Goal: Information Seeking & Learning: Learn about a topic

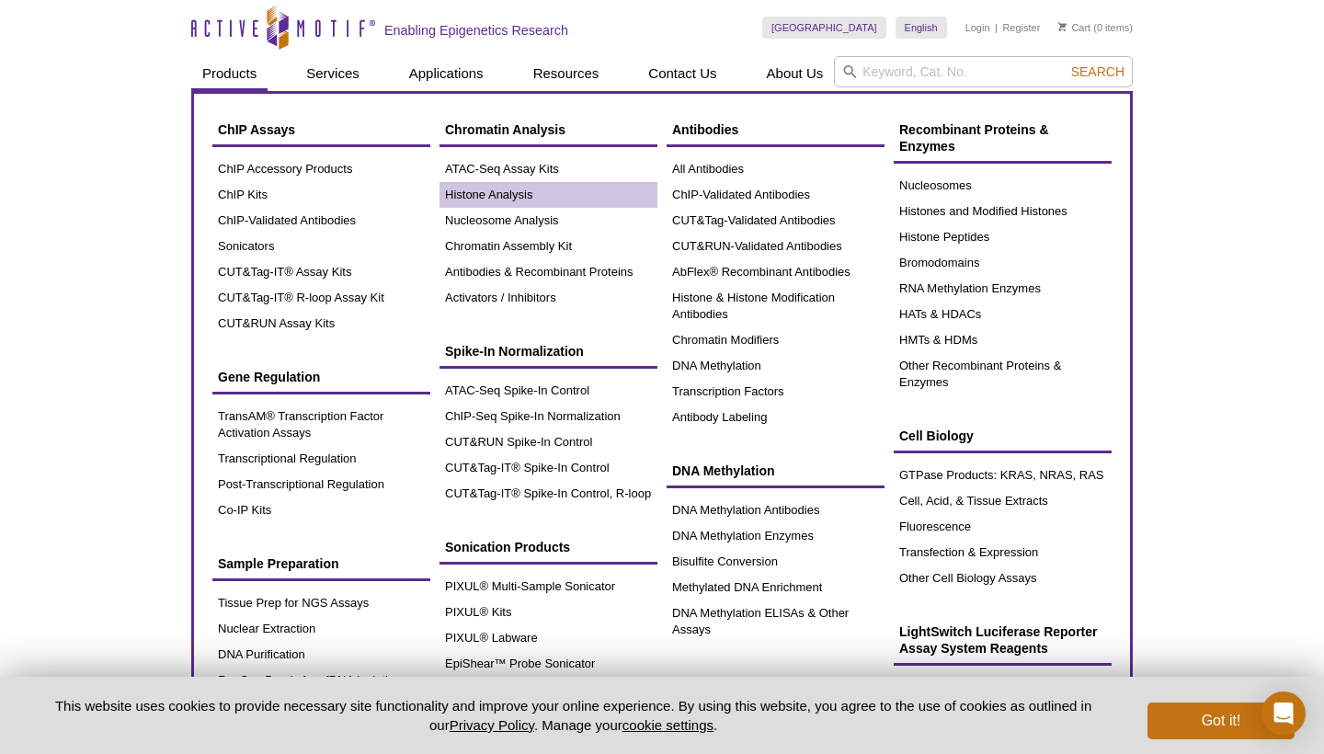
click at [507, 194] on link "Histone Analysis" at bounding box center [548, 195] width 218 height 26
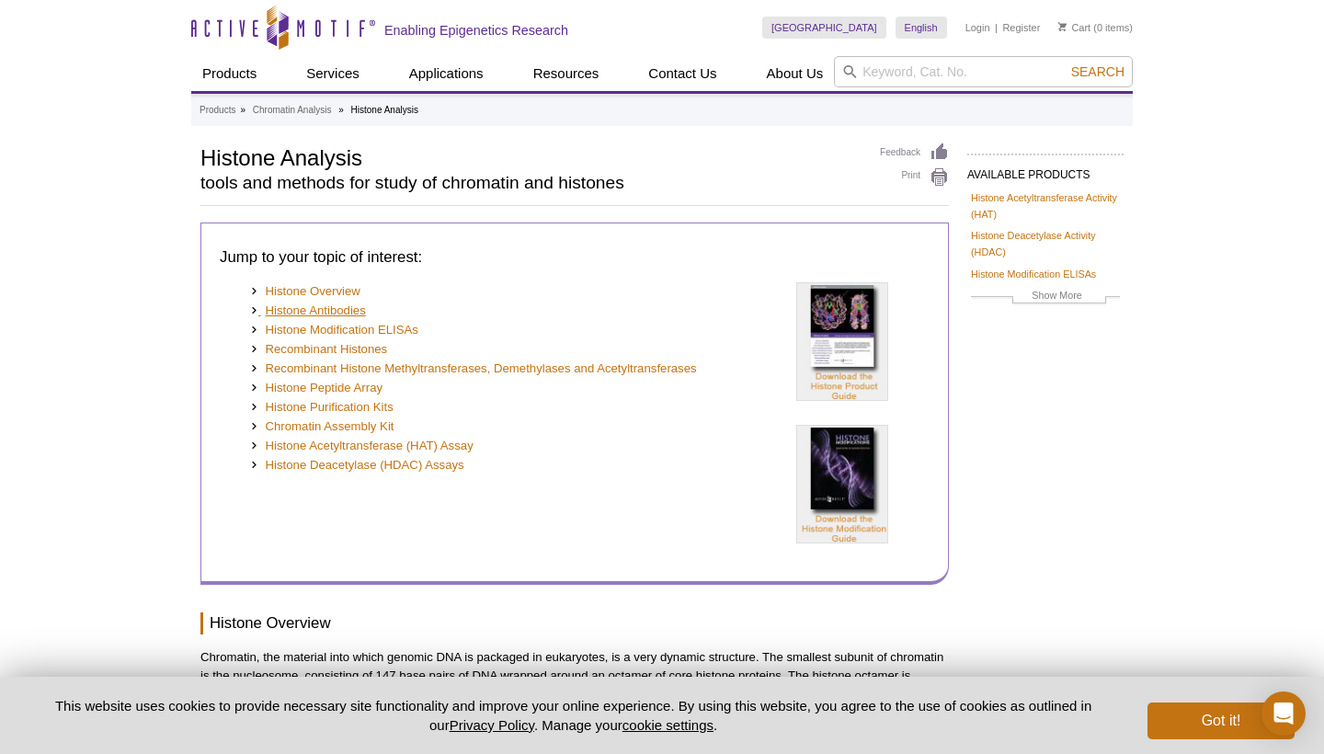
click at [337, 309] on link "Histone Antibodies" at bounding box center [308, 311] width 116 height 19
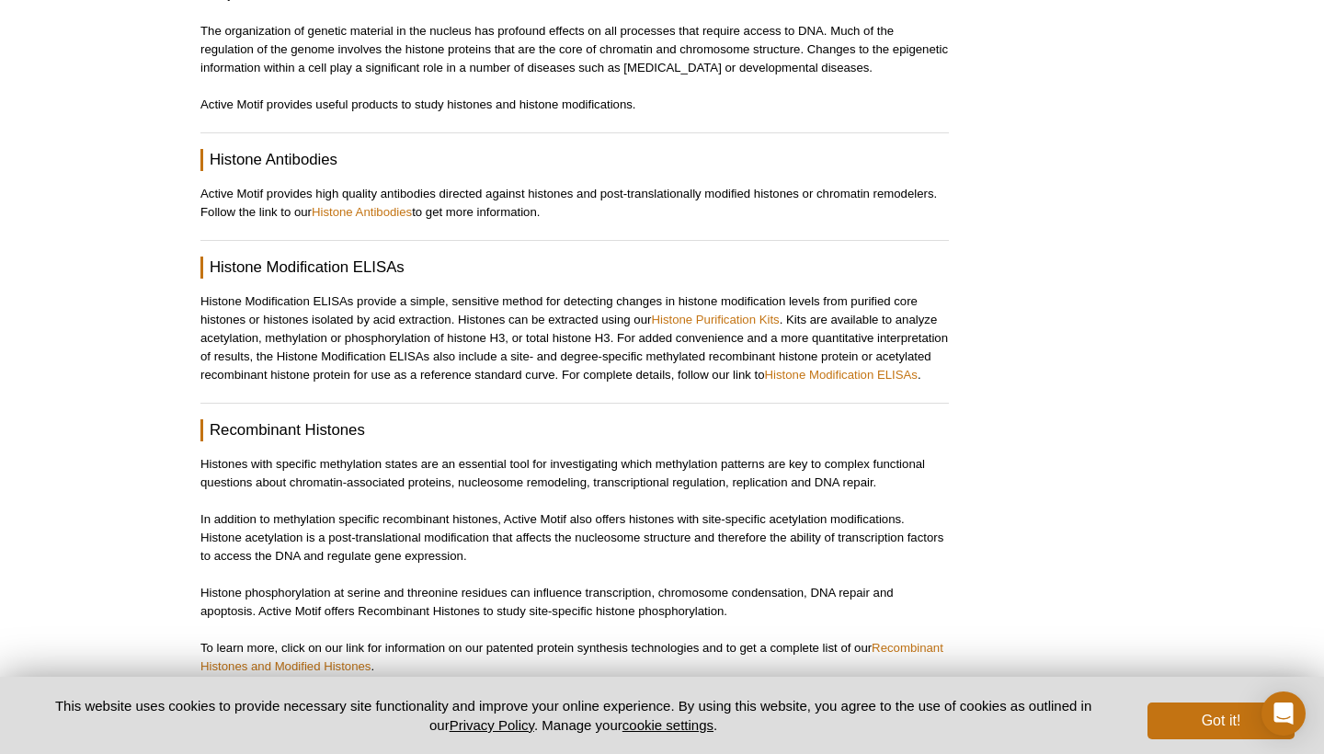
scroll to position [1622, 0]
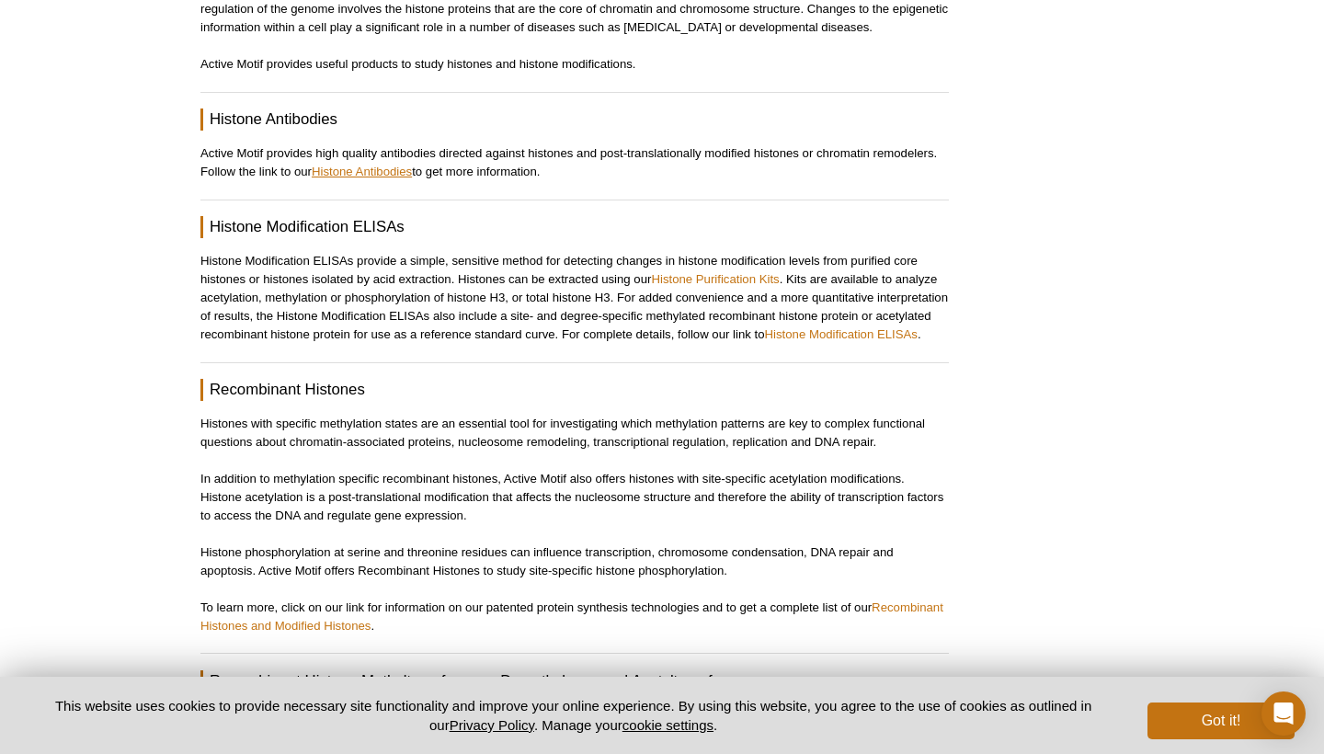
click at [382, 165] on link "Histone Antibodies" at bounding box center [362, 172] width 100 height 14
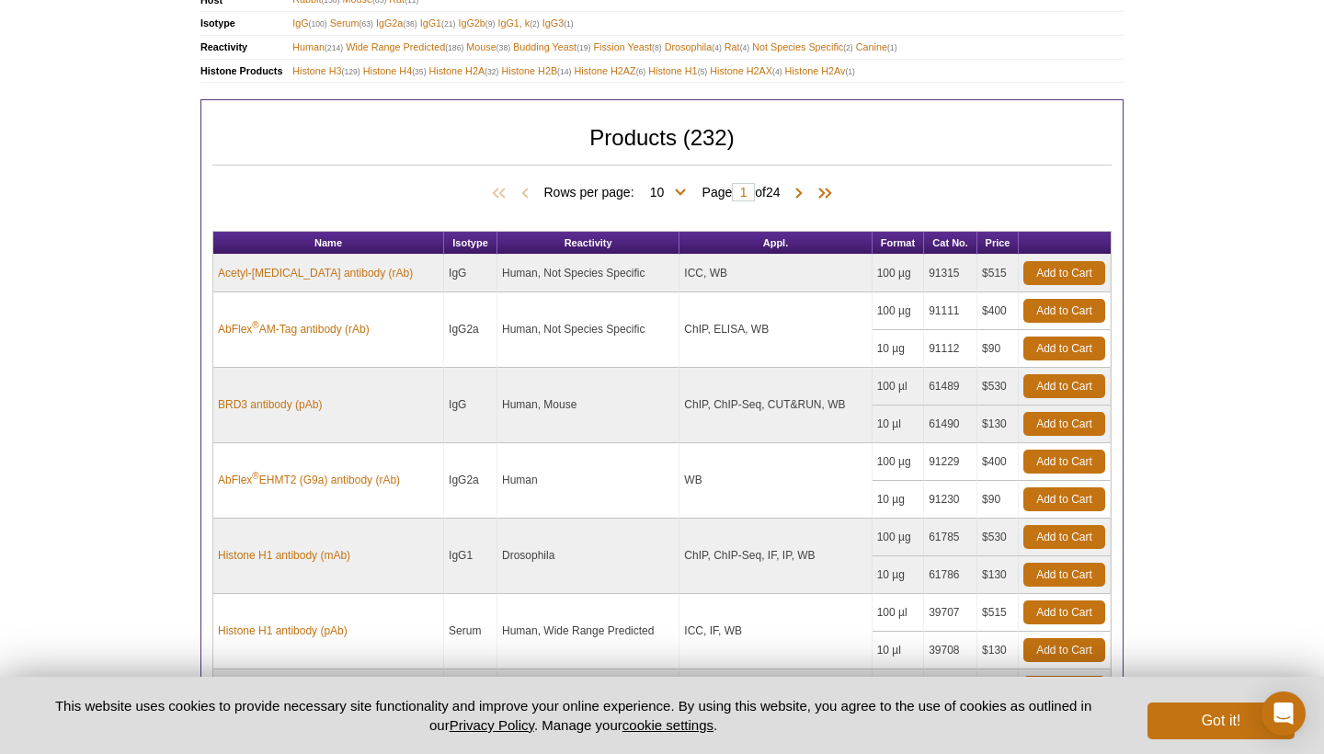
scroll to position [652, 0]
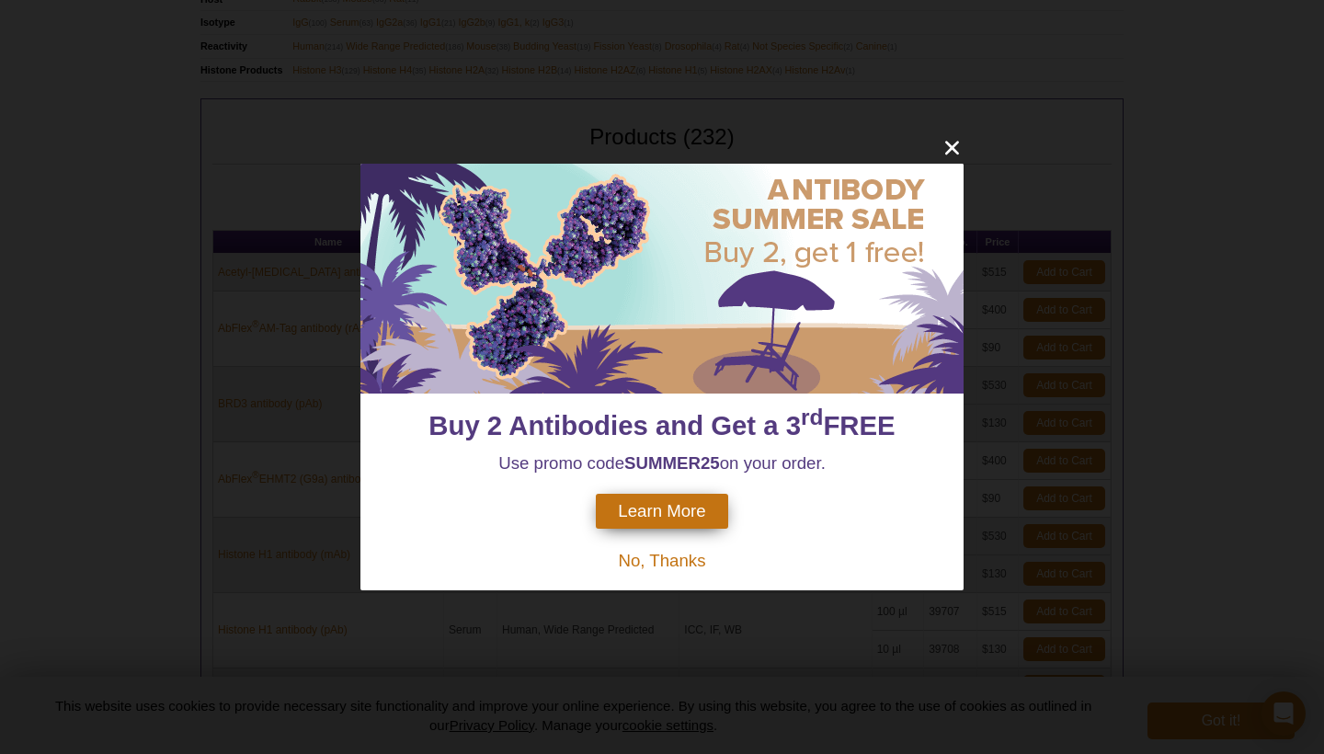
click at [675, 559] on span "No, Thanks" at bounding box center [661, 560] width 87 height 19
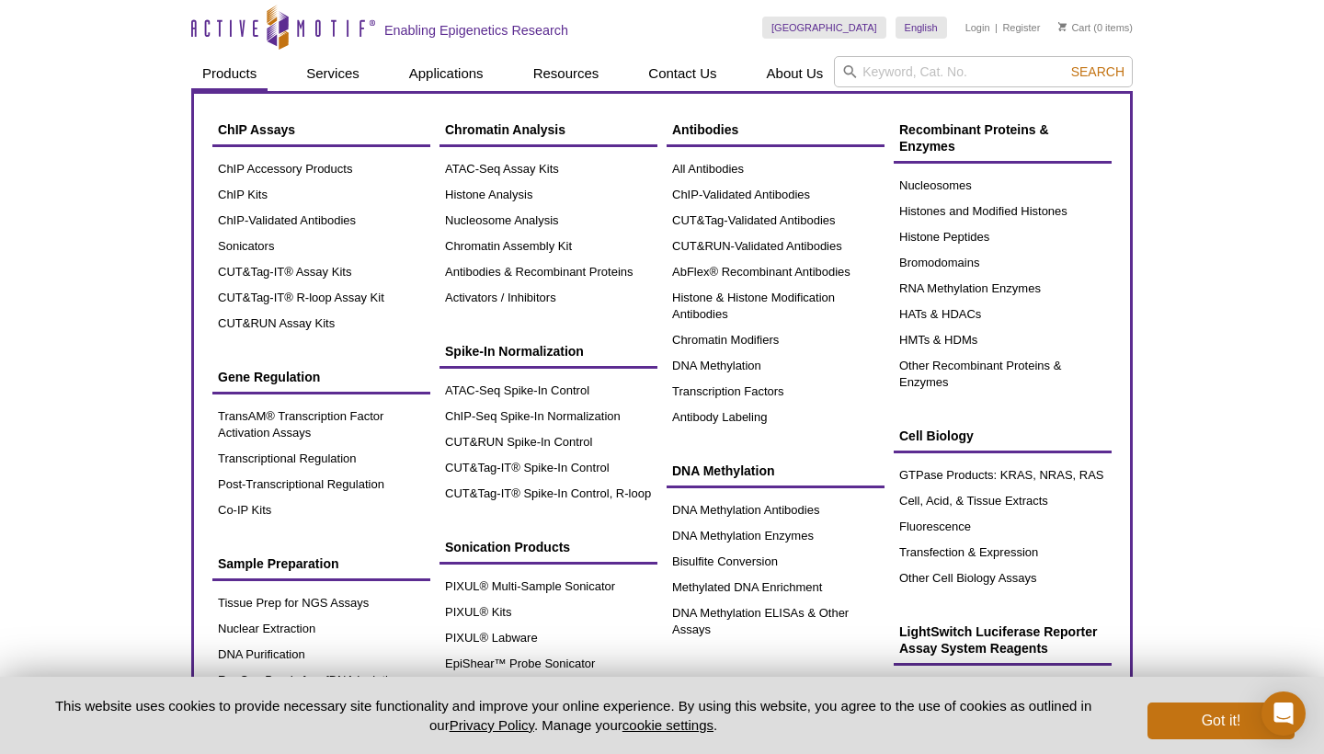
scroll to position [0, 0]
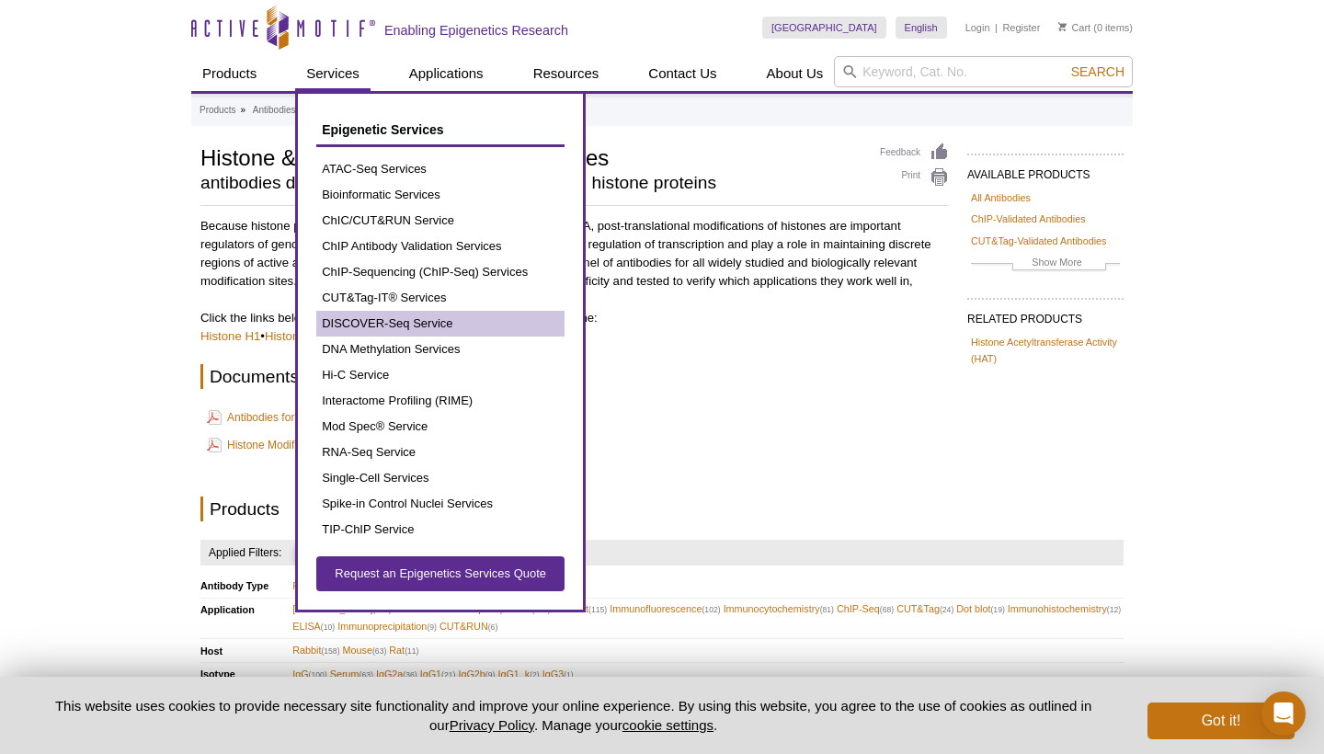
click at [418, 325] on link "DISCOVER-Seq Service" at bounding box center [440, 324] width 248 height 26
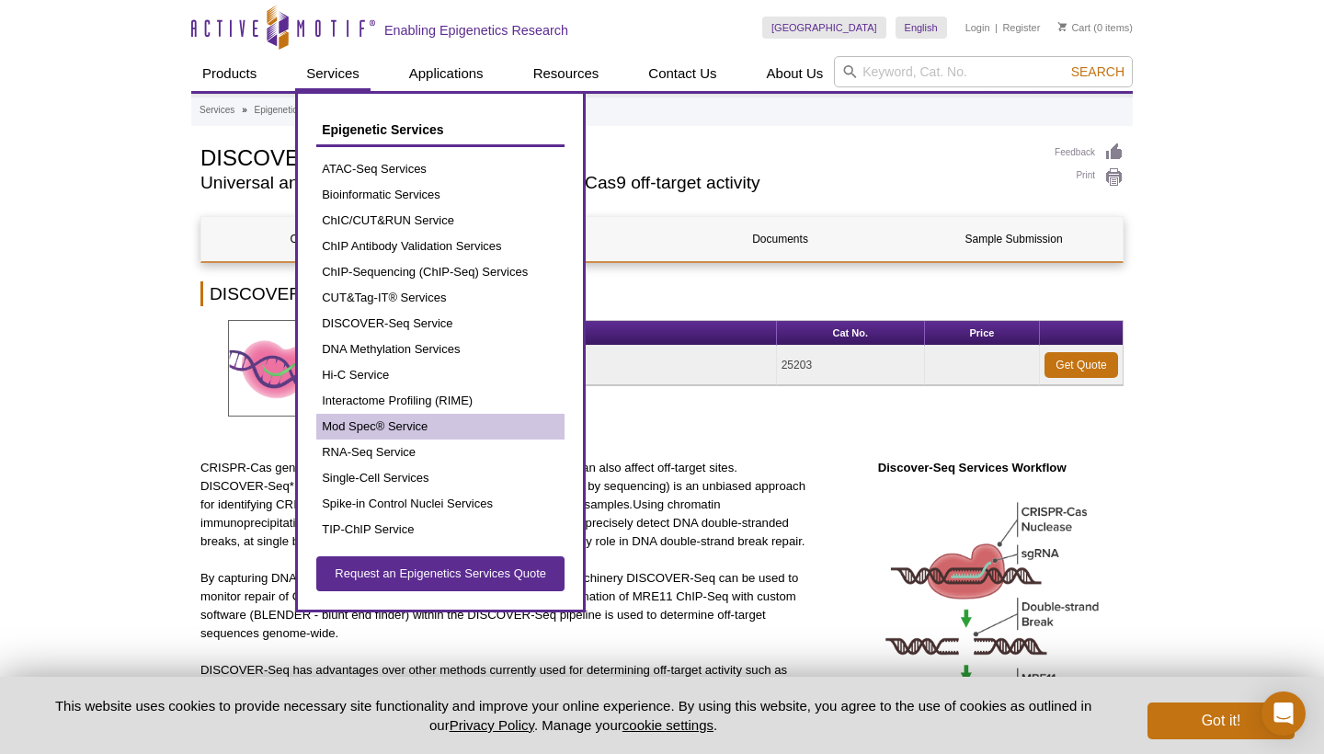
click at [421, 424] on link "Mod Spec® Service" at bounding box center [440, 427] width 248 height 26
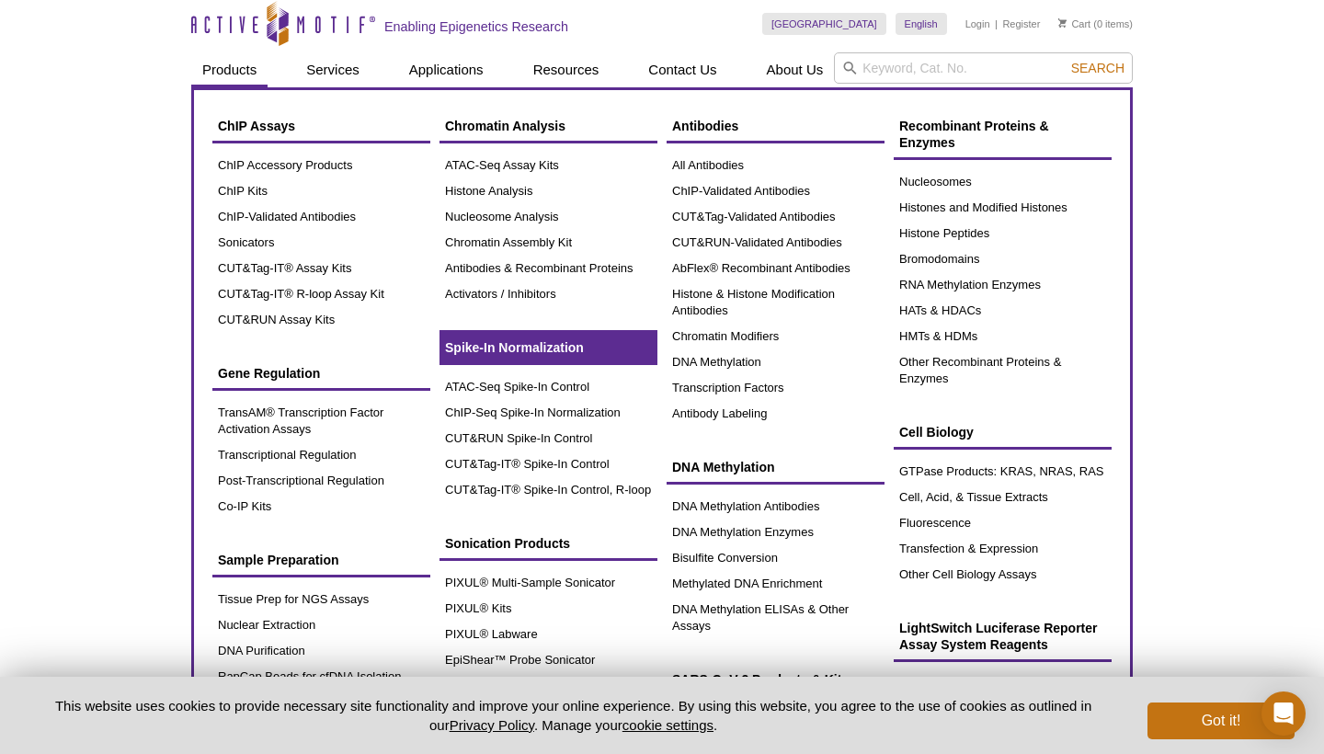
scroll to position [4, 0]
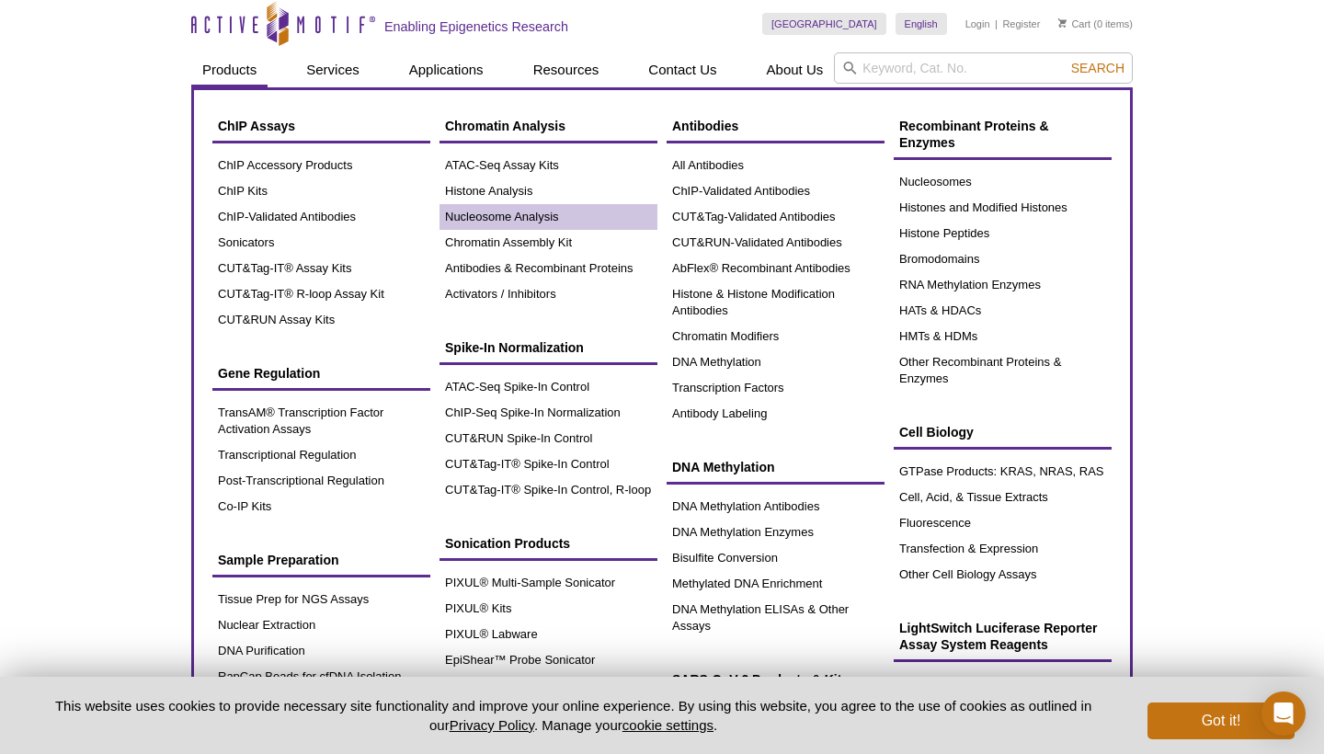
click at [521, 216] on link "Nucleosome Analysis" at bounding box center [548, 217] width 218 height 26
click at [509, 193] on link "Histone Analysis" at bounding box center [548, 191] width 218 height 26
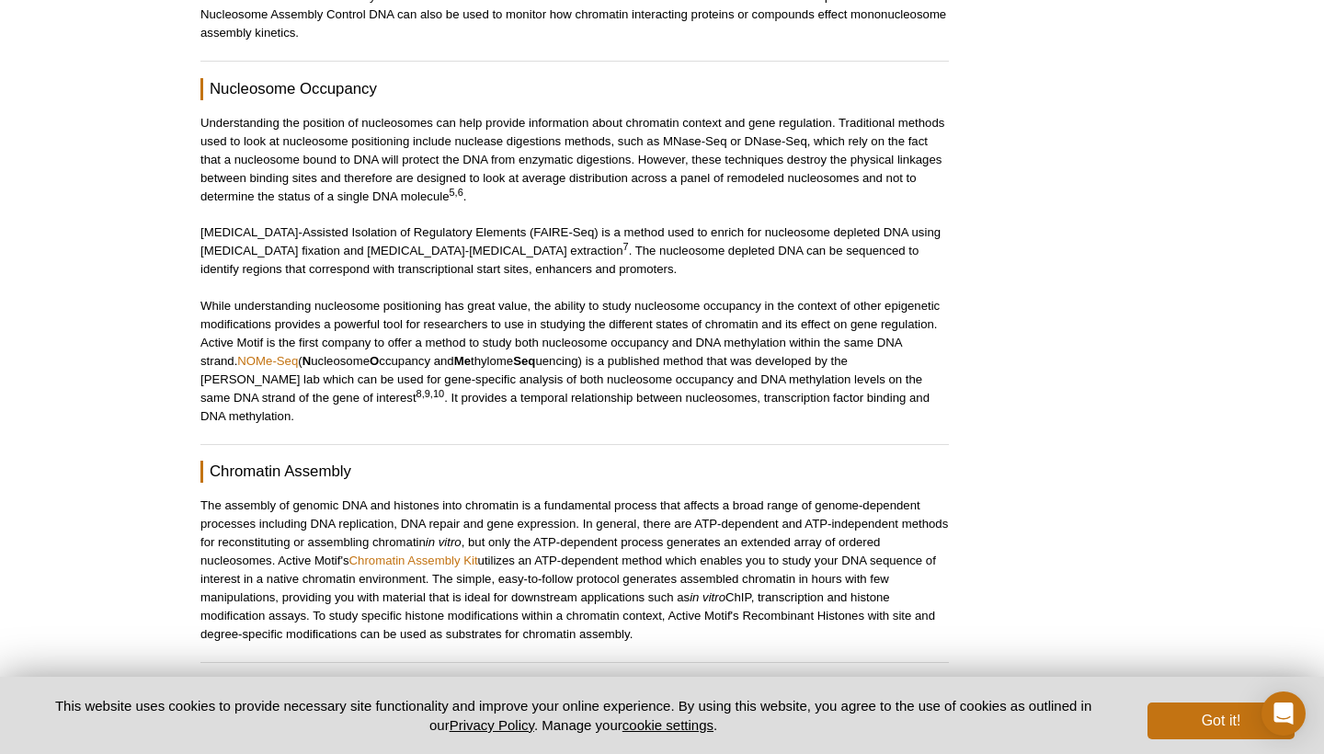
scroll to position [1390, 0]
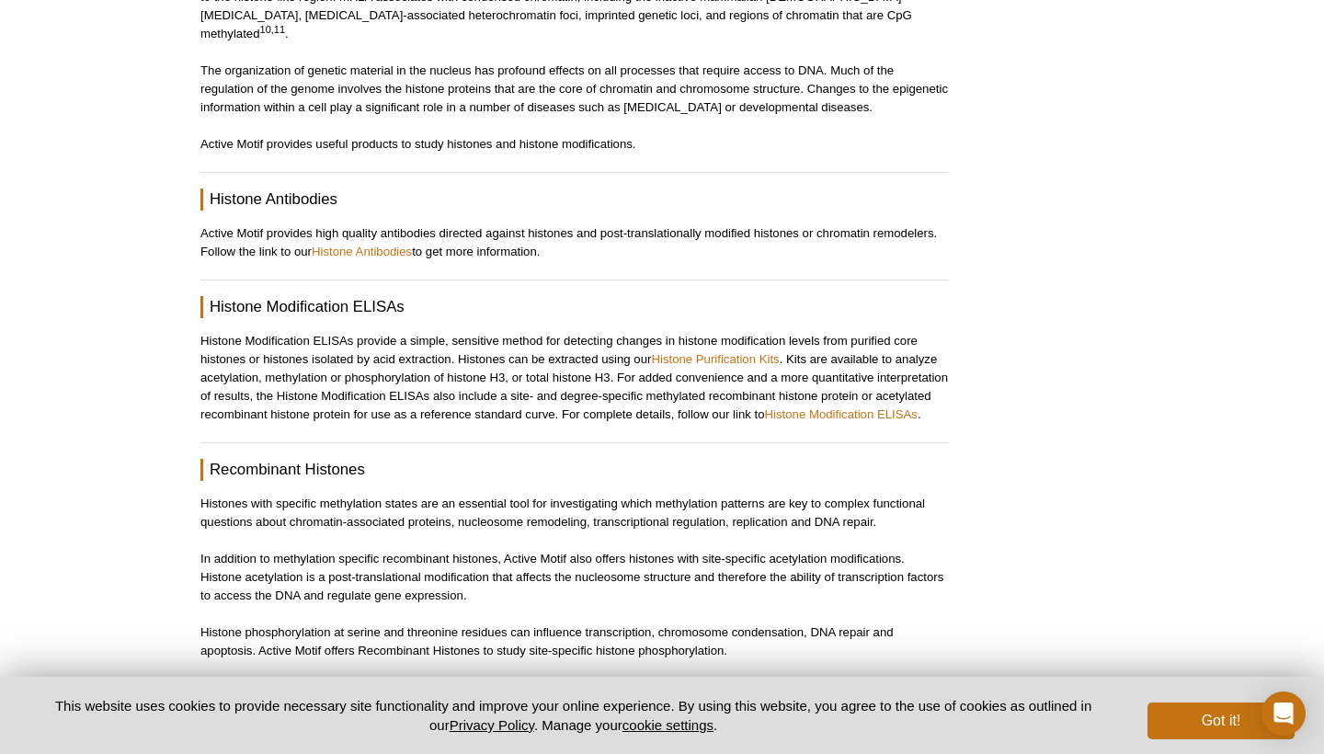
scroll to position [1543, 0]
click at [724, 351] on link "Histone Purification Kits" at bounding box center [715, 358] width 128 height 14
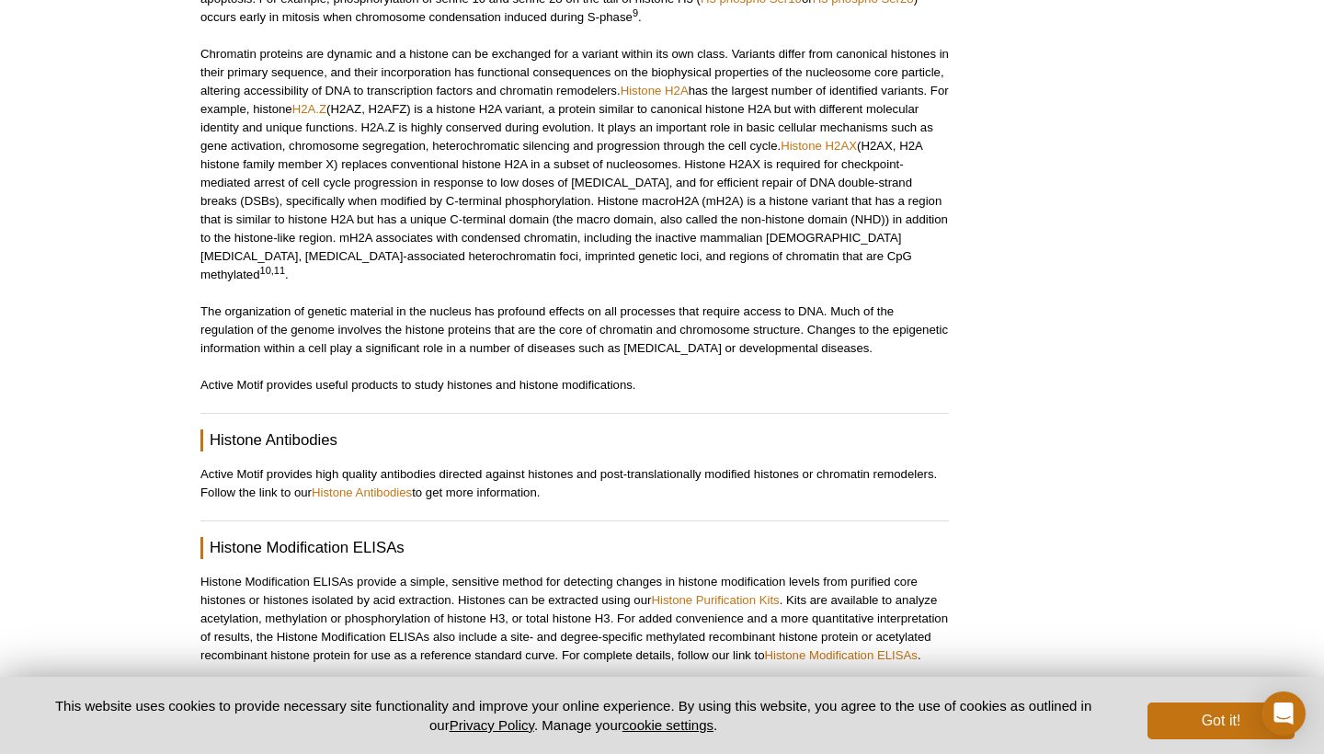
scroll to position [979, 0]
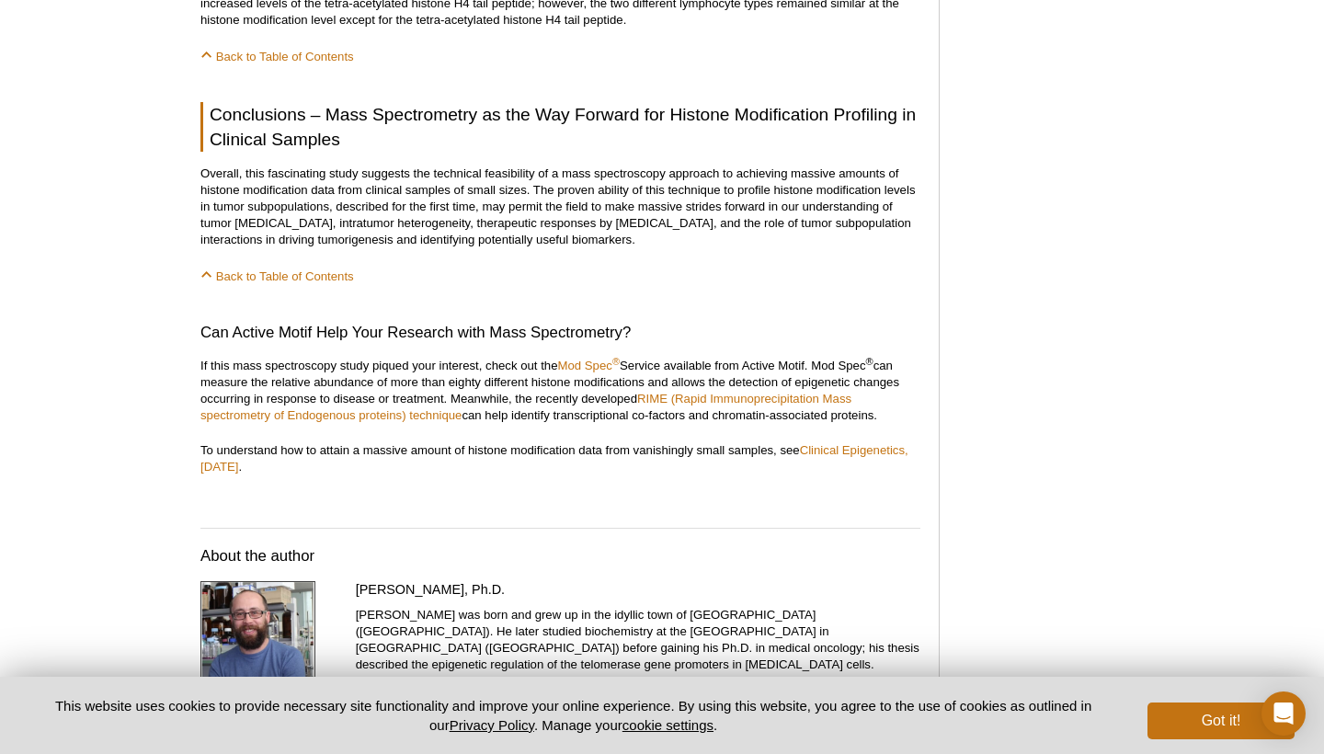
scroll to position [2700, 0]
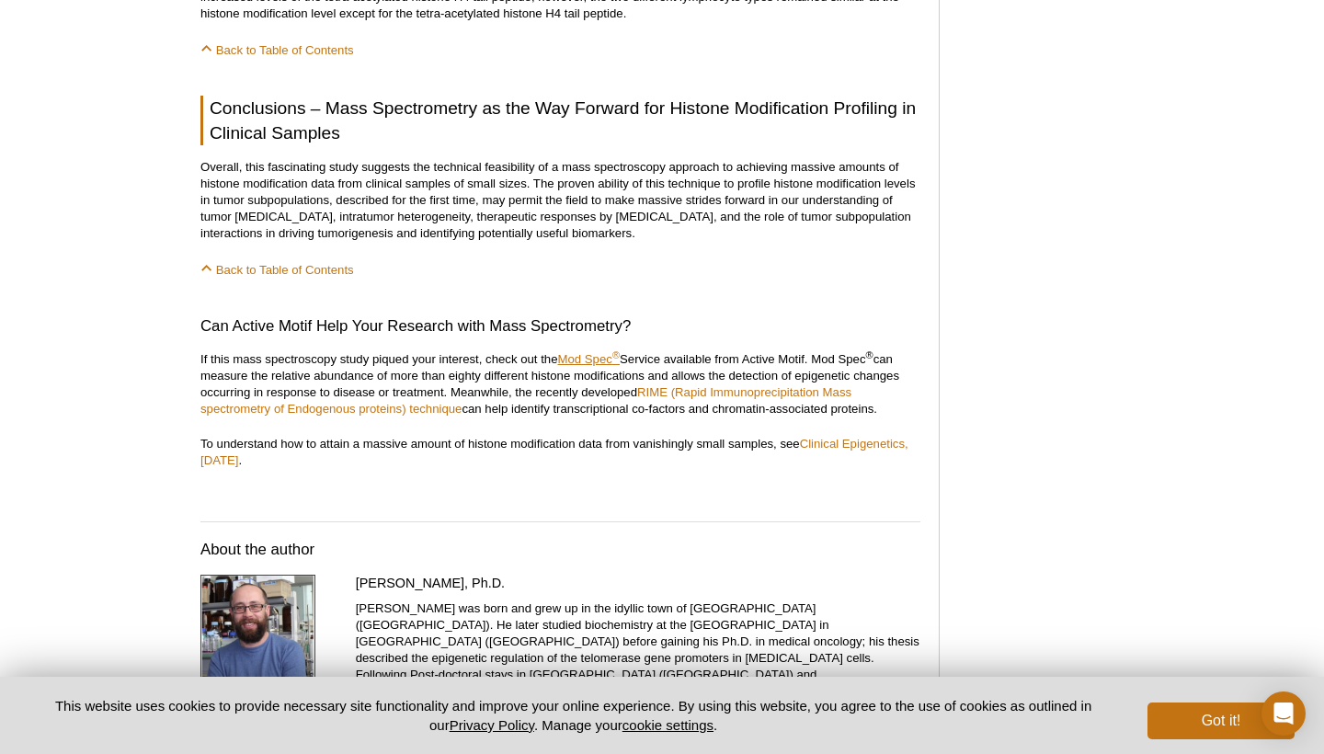
click at [575, 352] on link "Mod Spec ®" at bounding box center [589, 359] width 63 height 14
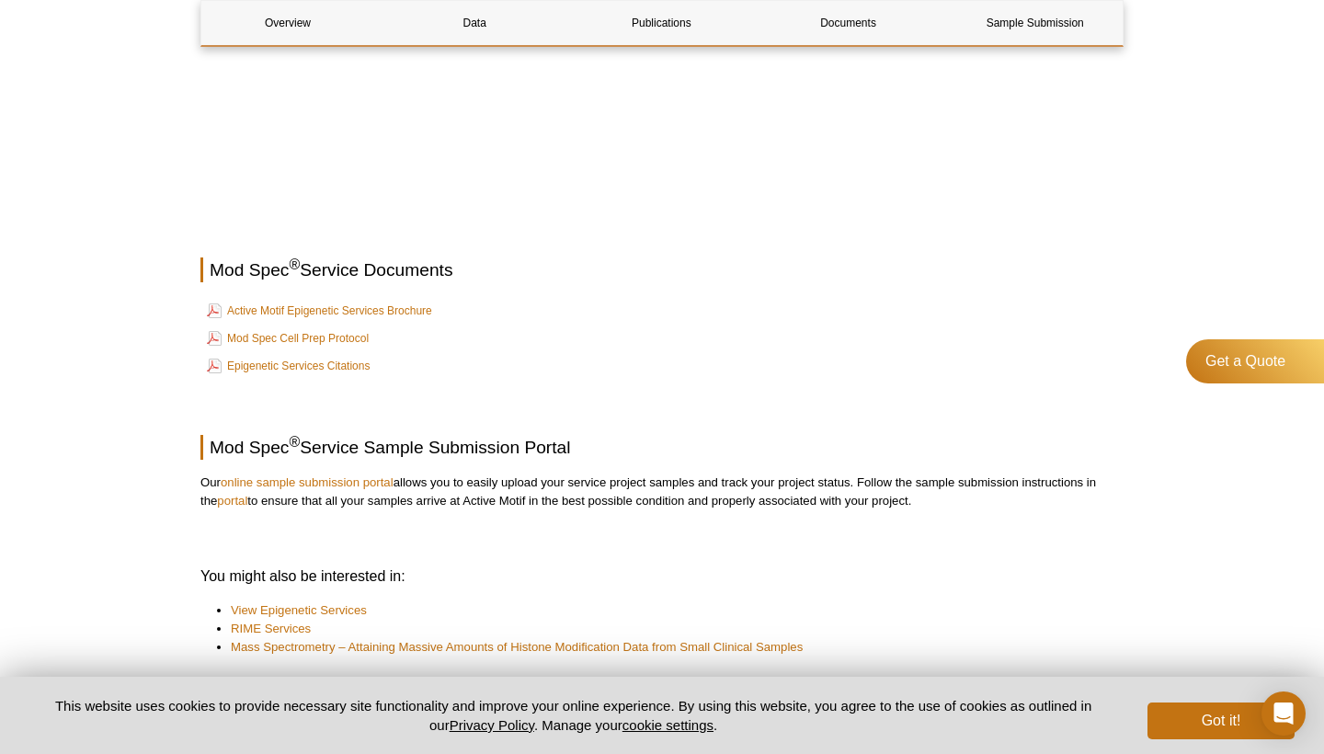
scroll to position [3388, 0]
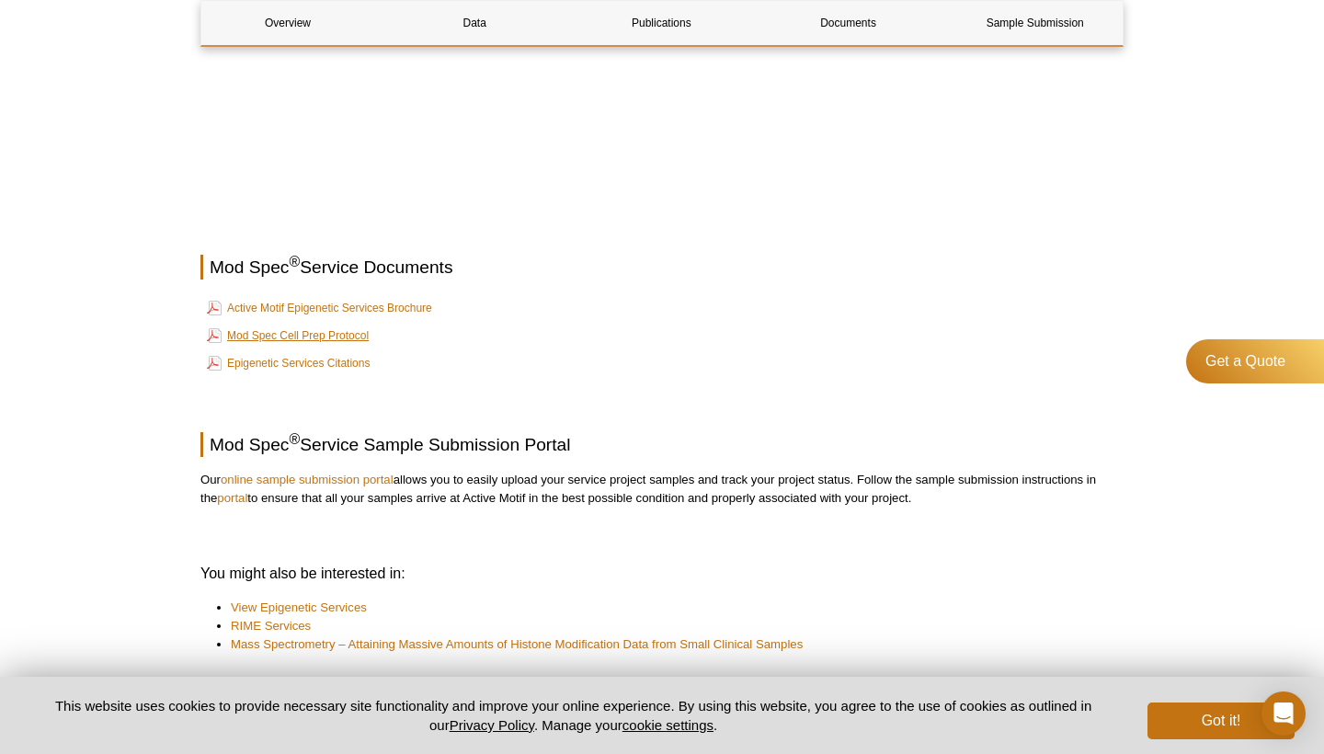
click at [258, 334] on link "Mod Spec Cell Prep Protocol" at bounding box center [288, 336] width 162 height 22
click at [325, 357] on link "Epigenetic Services Citations" at bounding box center [288, 363] width 163 height 22
click at [350, 306] on link "Active Motif Epigenetic Services Brochure" at bounding box center [319, 308] width 225 height 22
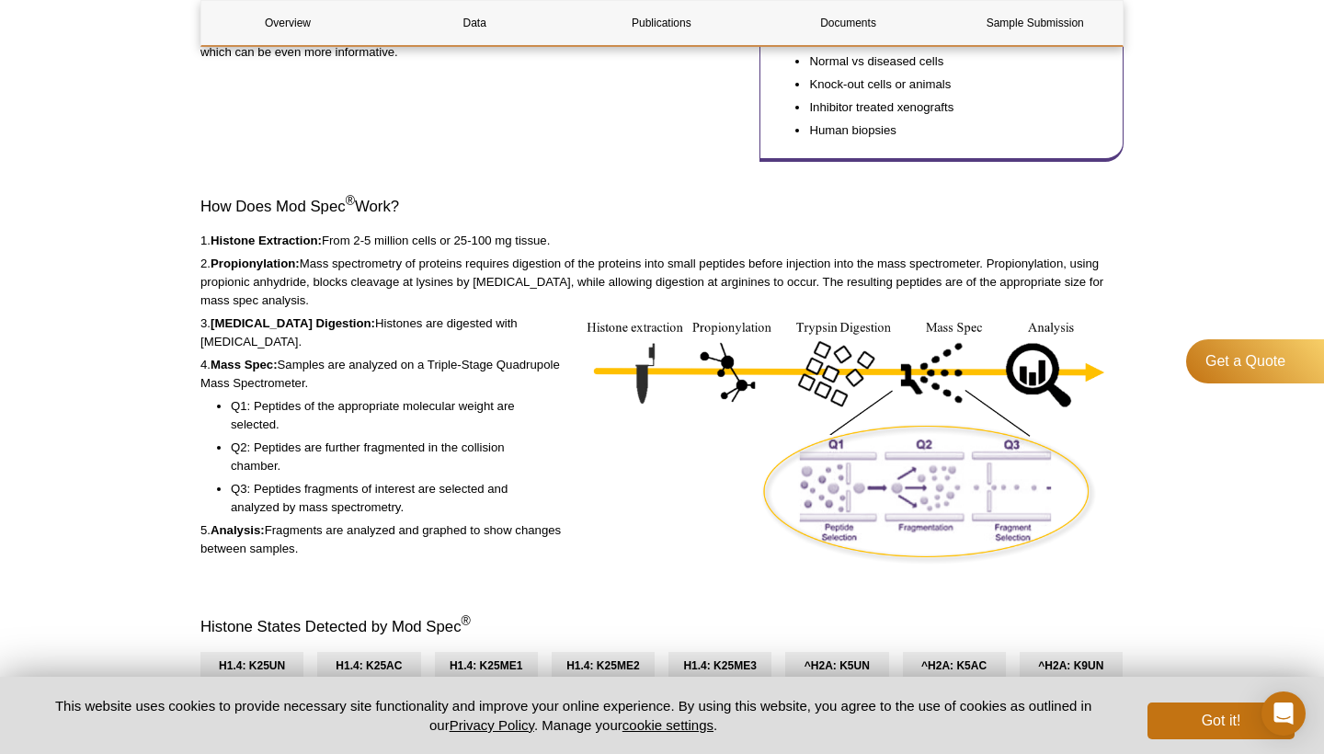
scroll to position [474, 0]
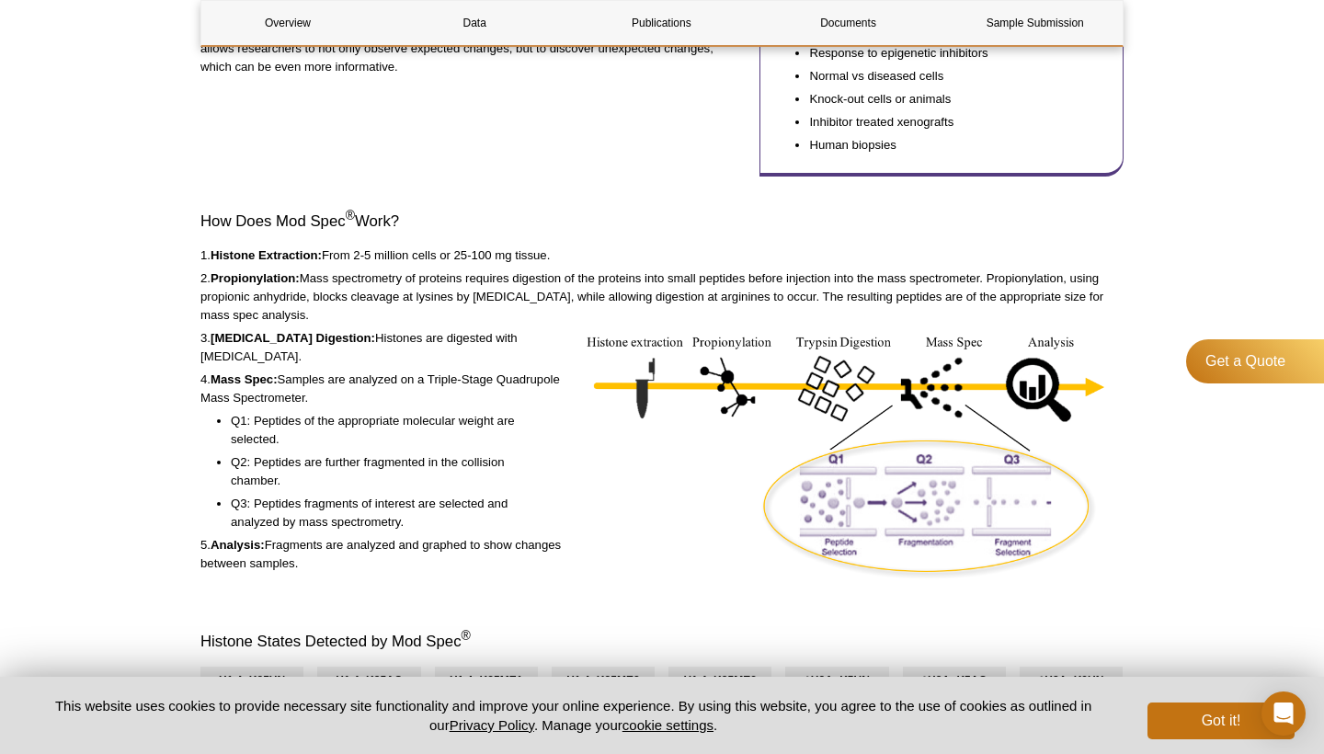
drag, startPoint x: 376, startPoint y: 372, endPoint x: 437, endPoint y: 353, distance: 63.7
click at [437, 371] on p "4. Mass Spec: Samples are analyzed on a Triple-Stage Quadrupole Mass Spectromet…" at bounding box center [382, 389] width 364 height 37
copy p "Triple-Stage Quadrupole Mass Spectrometer."
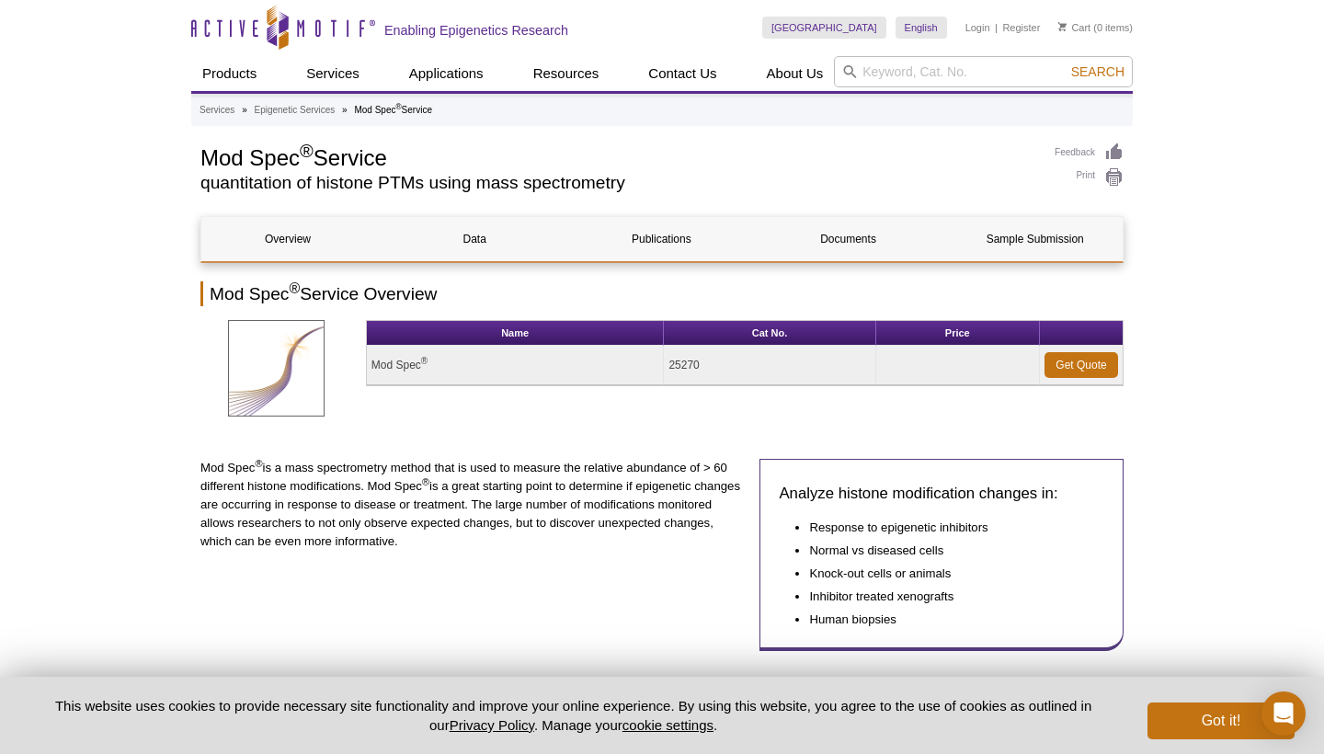
scroll to position [0, 0]
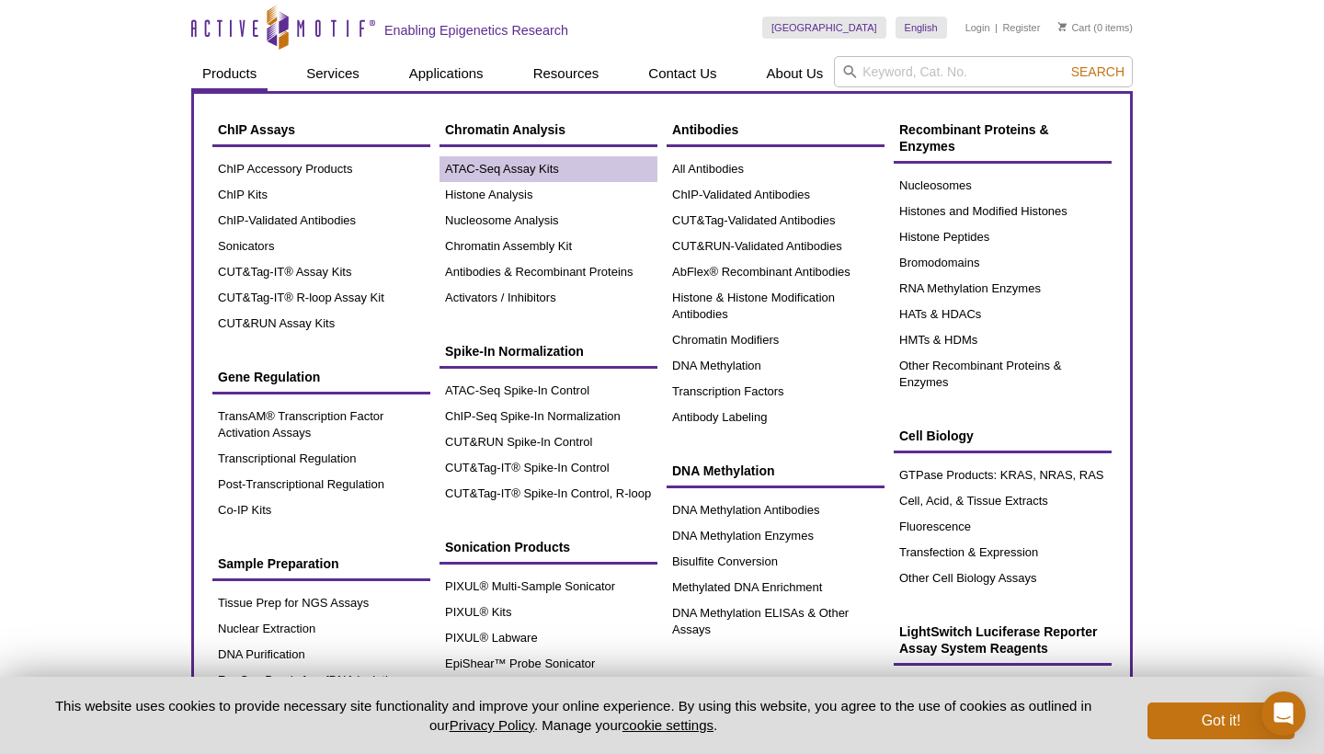
click at [527, 171] on link "ATAC-Seq Assay Kits" at bounding box center [548, 169] width 218 height 26
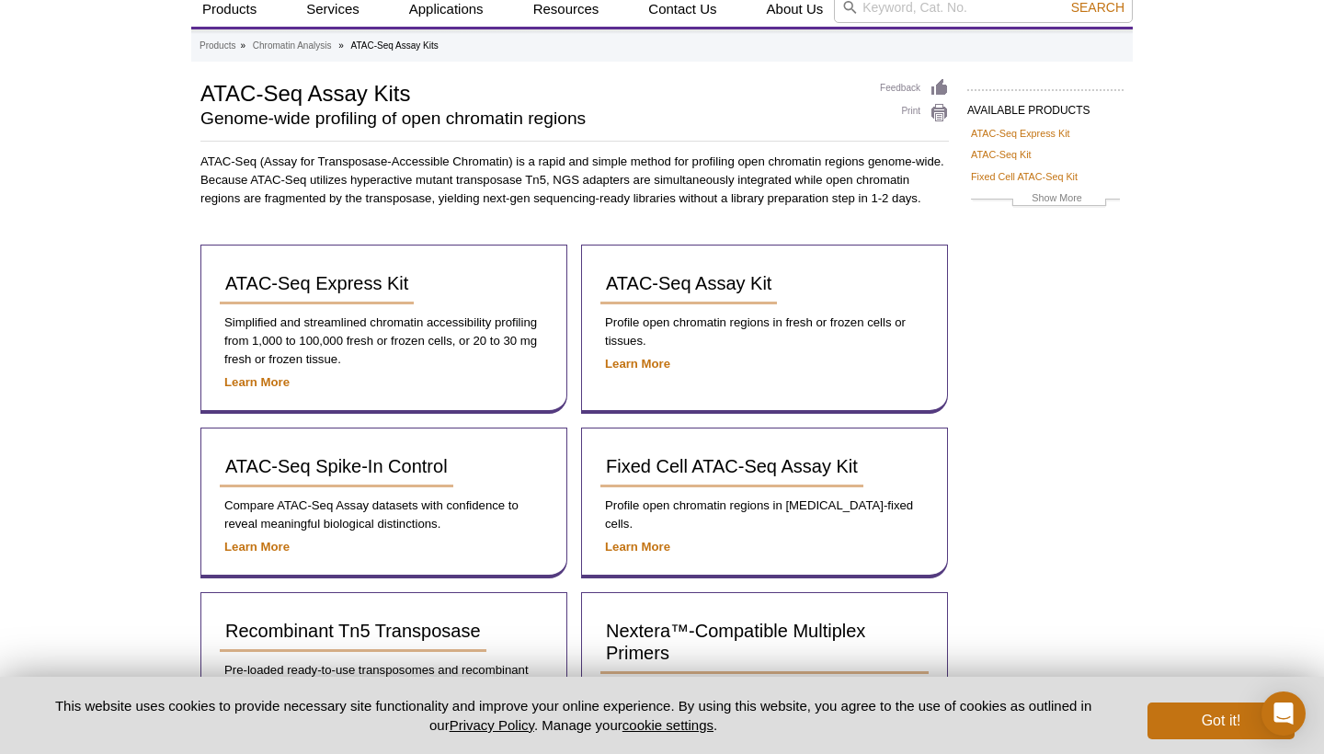
scroll to position [63, 0]
click at [270, 378] on strong "Learn More" at bounding box center [256, 383] width 65 height 14
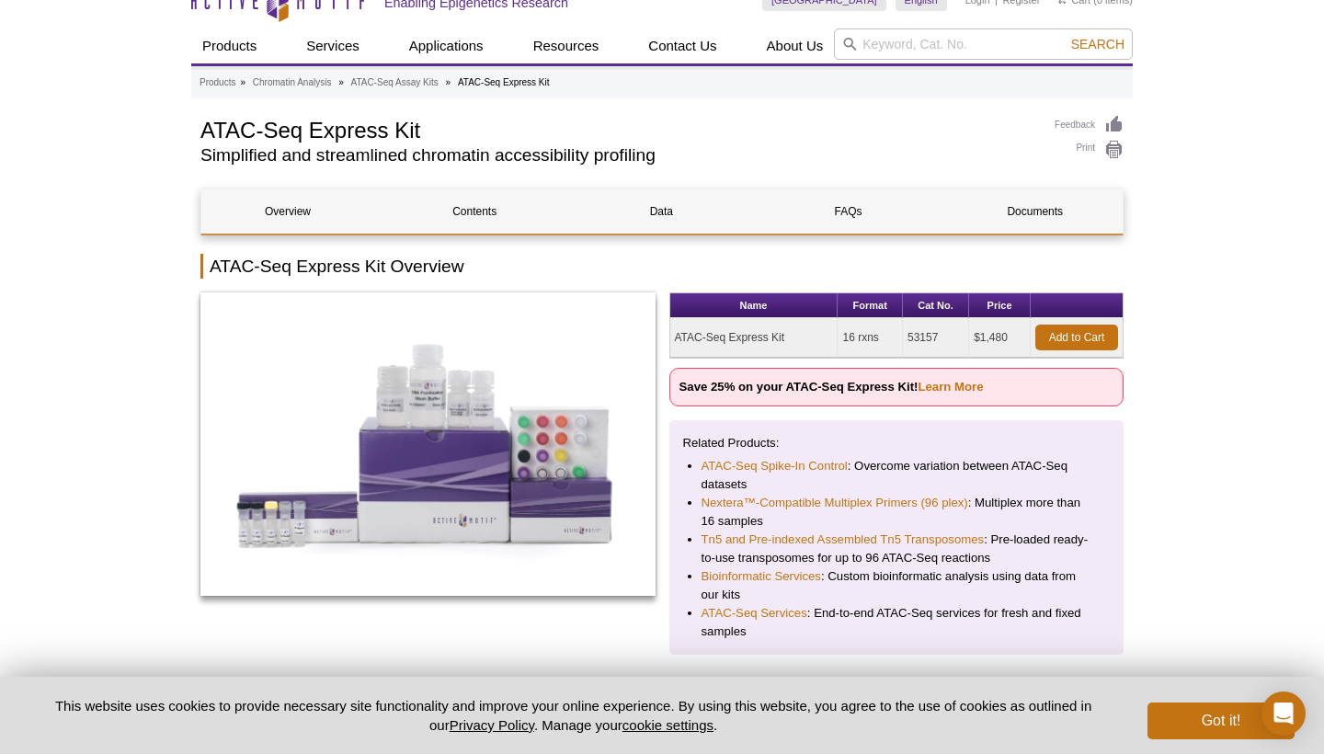
scroll to position [30, 0]
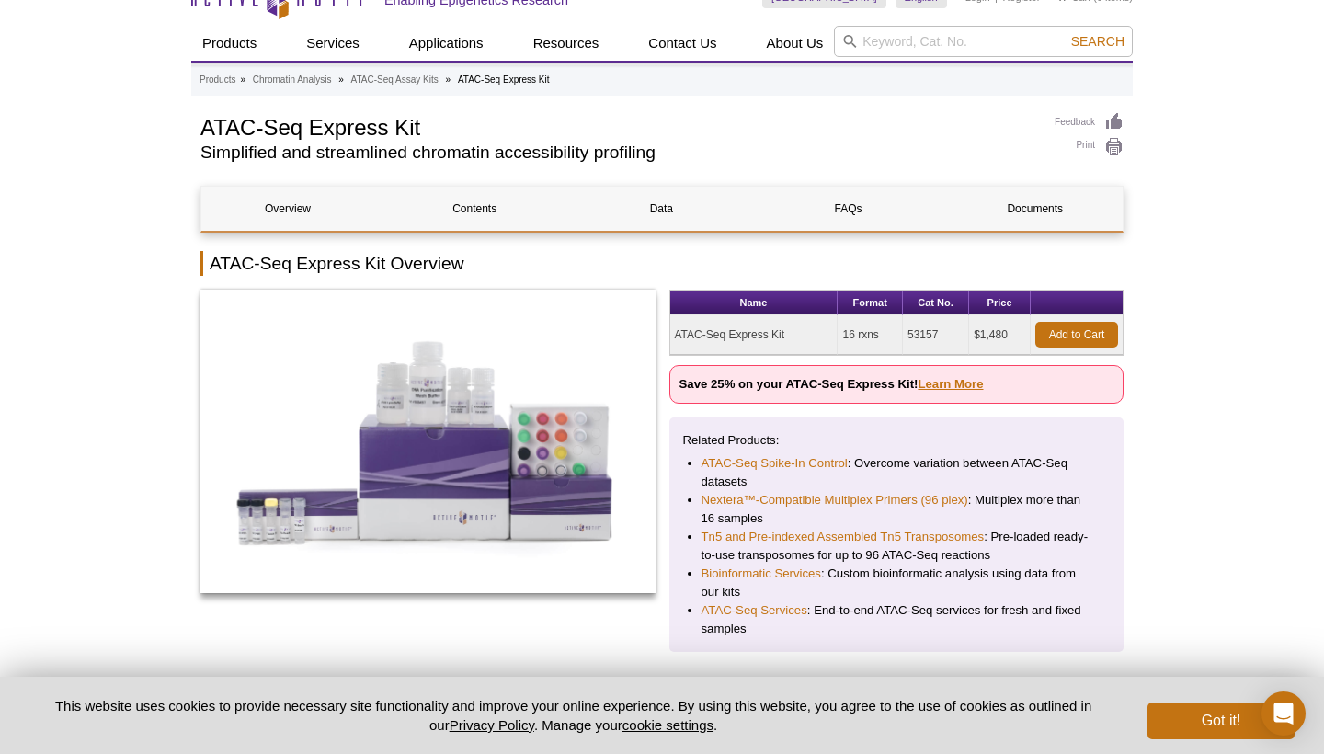
click at [956, 384] on link "Learn More" at bounding box center [950, 384] width 65 height 14
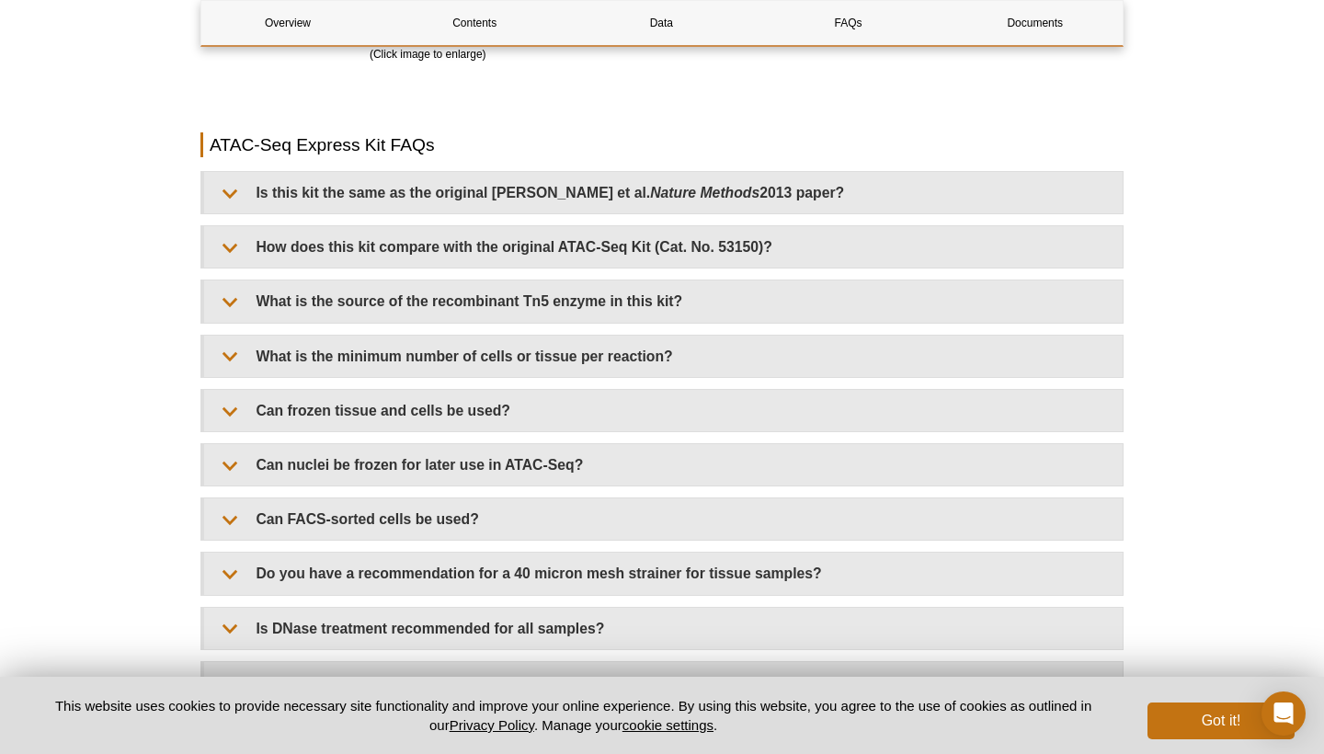
scroll to position [3755, 0]
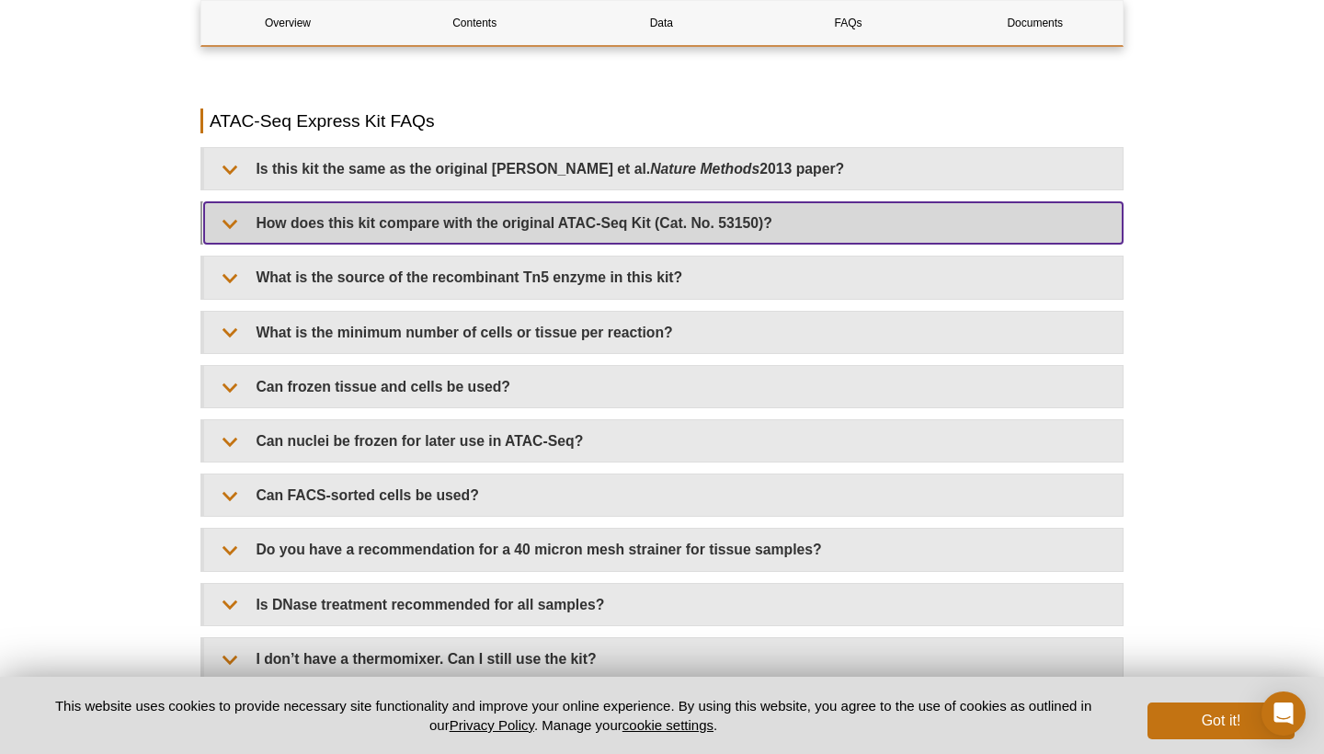
click at [399, 226] on summary "How does this kit compare with the original ATAC-Seq Kit (Cat. No. 53150)?" at bounding box center [663, 222] width 919 height 41
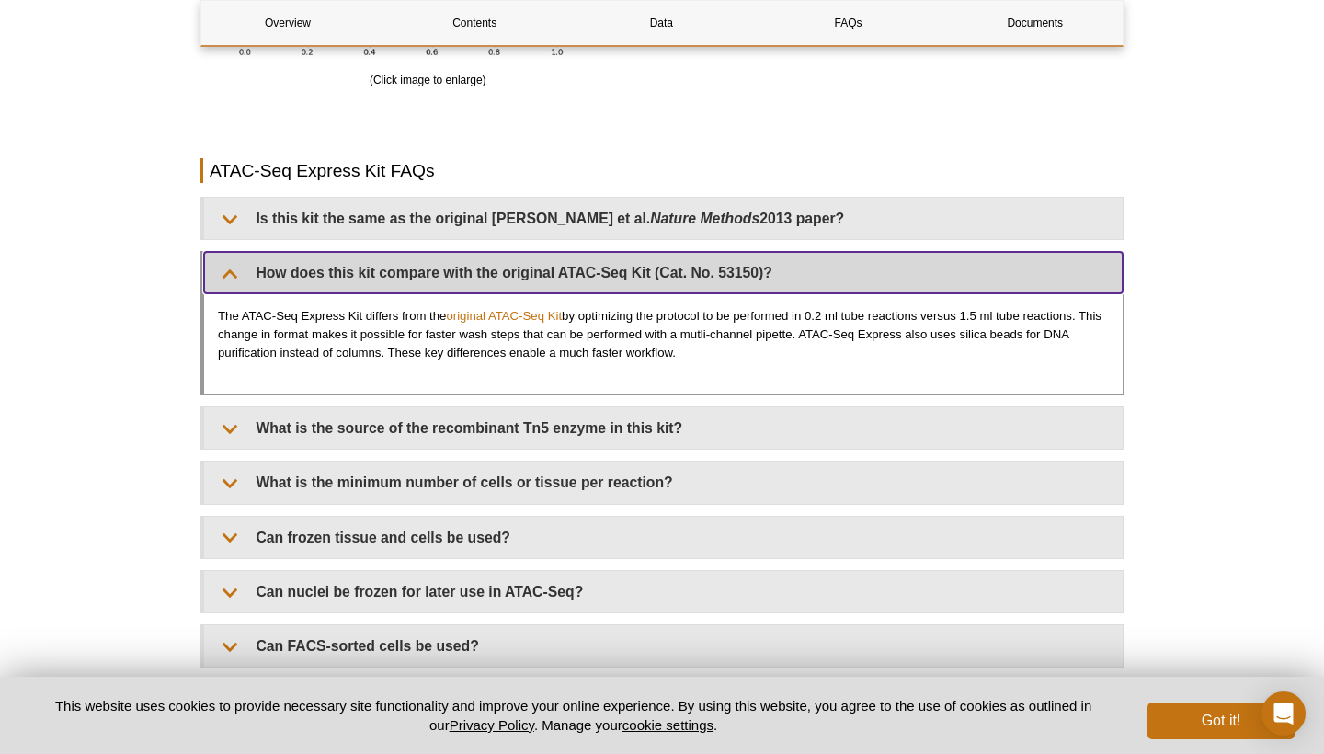
scroll to position [3722, 0]
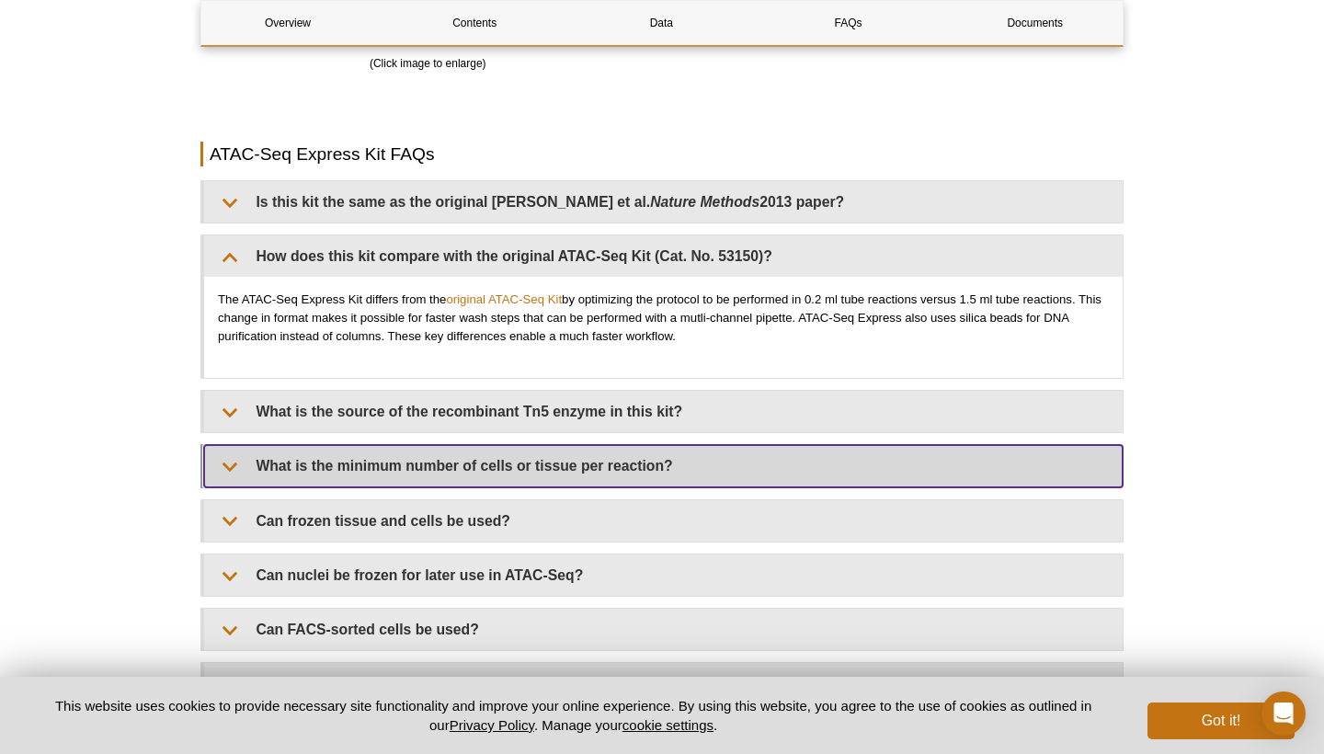
click at [575, 457] on summary "What is the minimum number of cells or tissue per reaction?" at bounding box center [663, 465] width 919 height 41
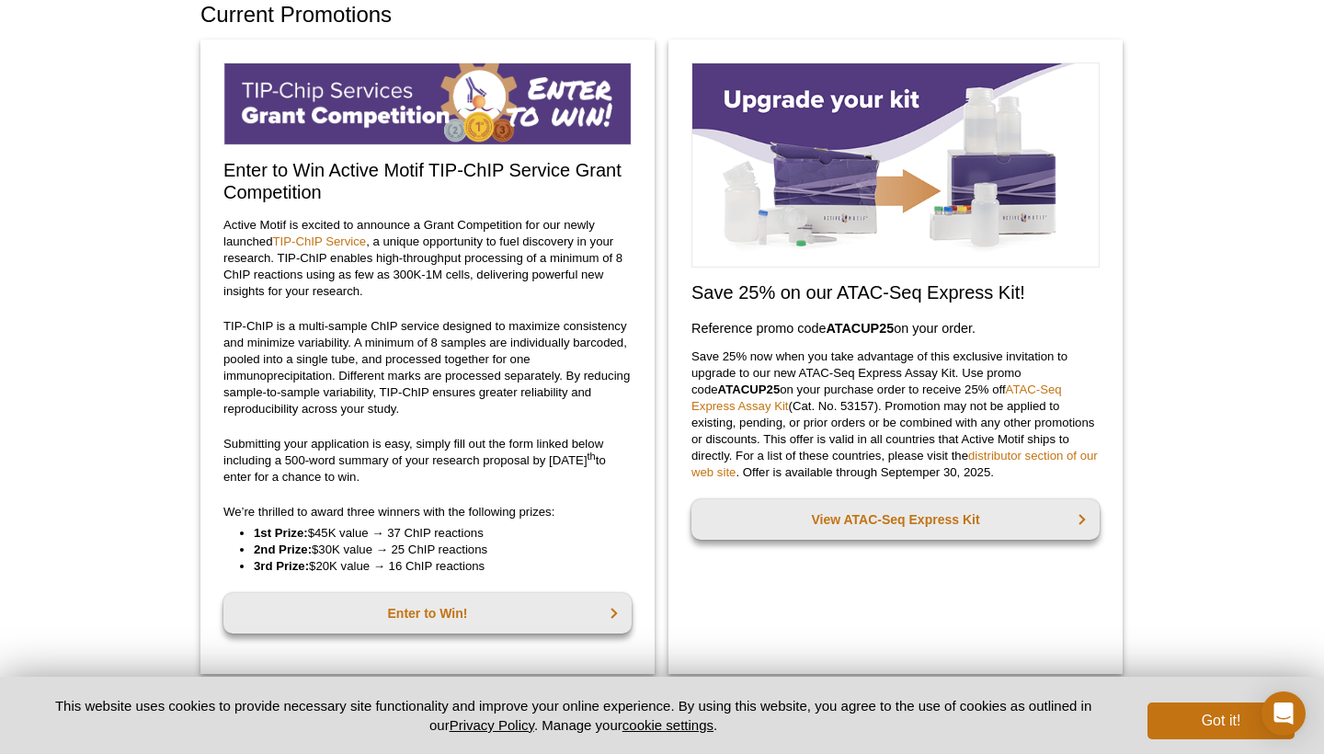
scroll to position [86, 0]
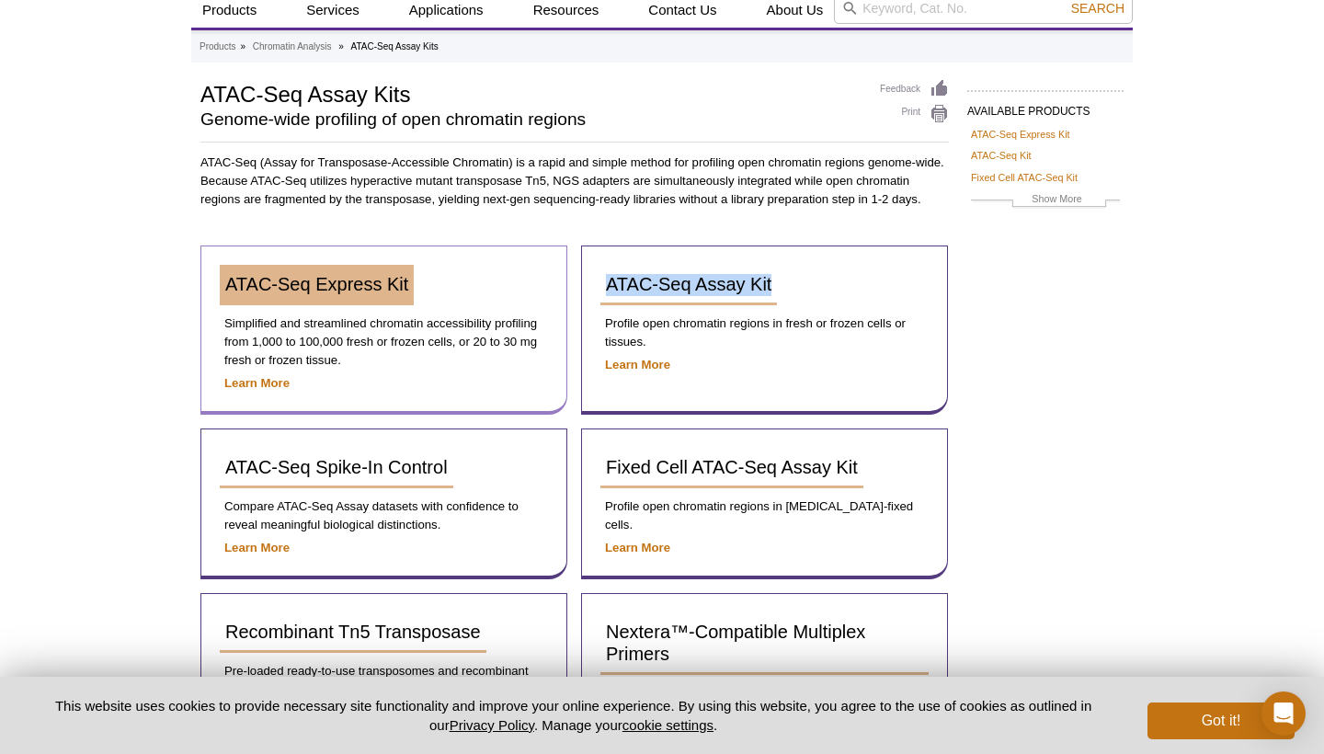
click at [338, 280] on span "ATAC-Seq Express Kit" at bounding box center [316, 284] width 183 height 20
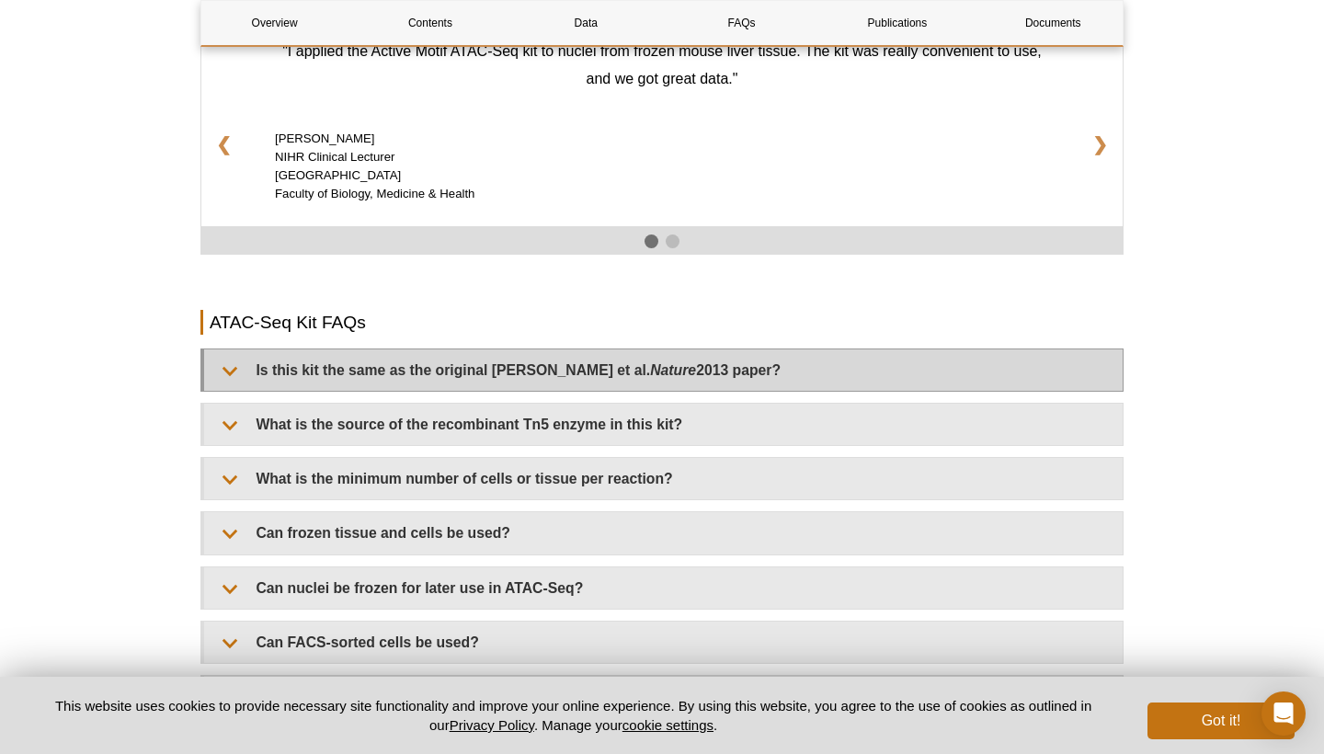
scroll to position [3050, 0]
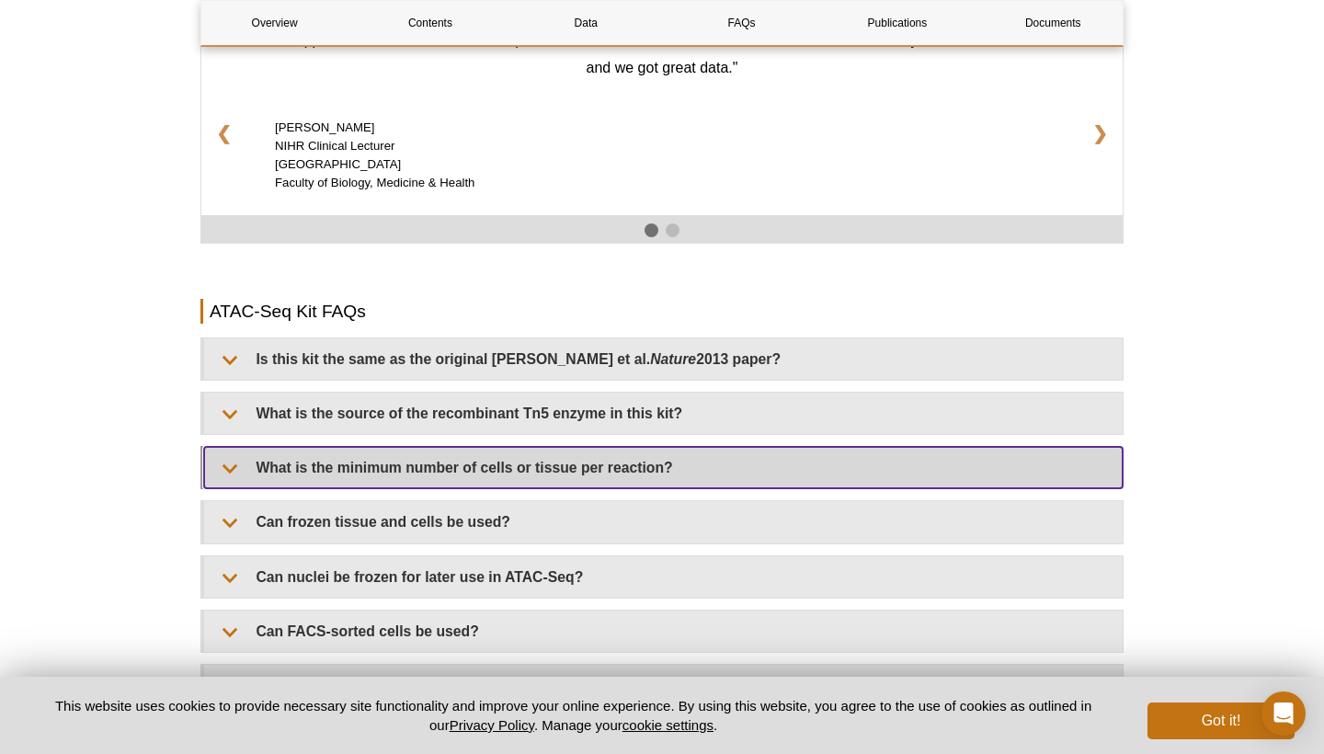
click at [556, 462] on summary "What is the minimum number of cells or tissue per reaction?" at bounding box center [663, 467] width 919 height 41
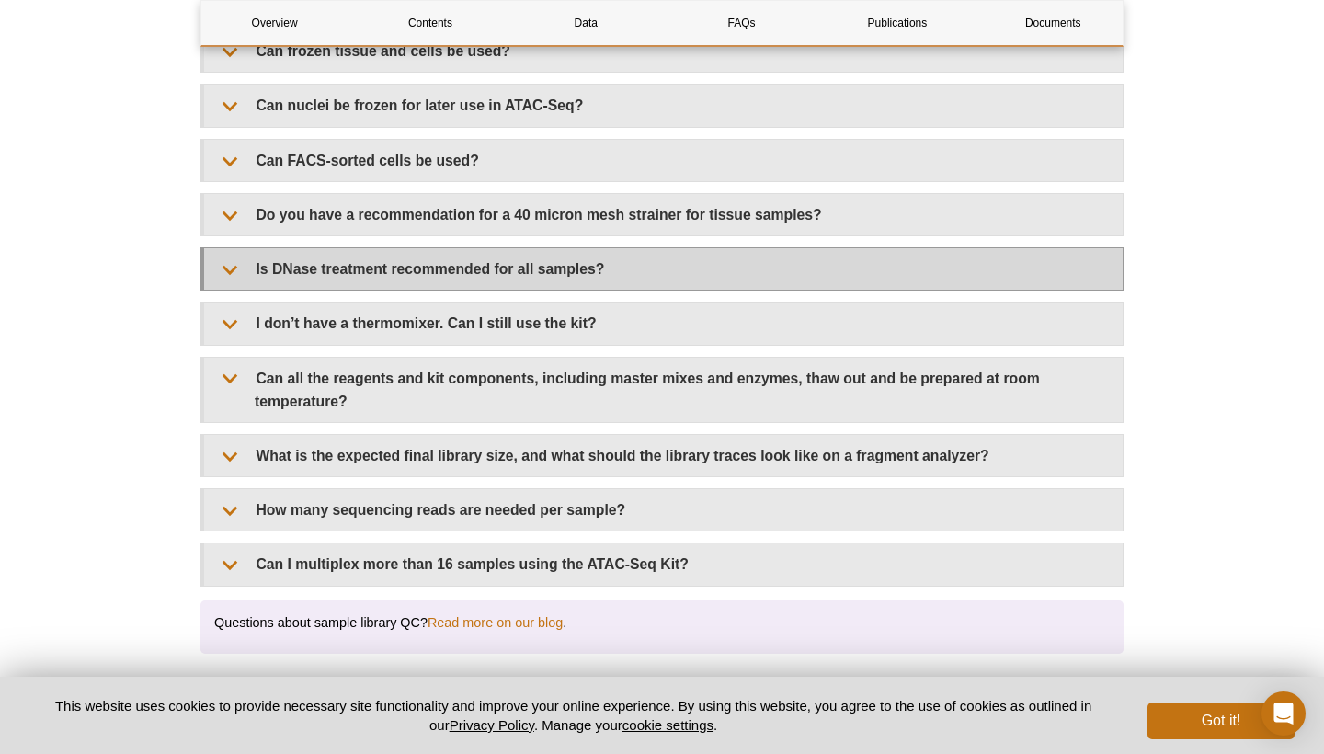
scroll to position [3590, 0]
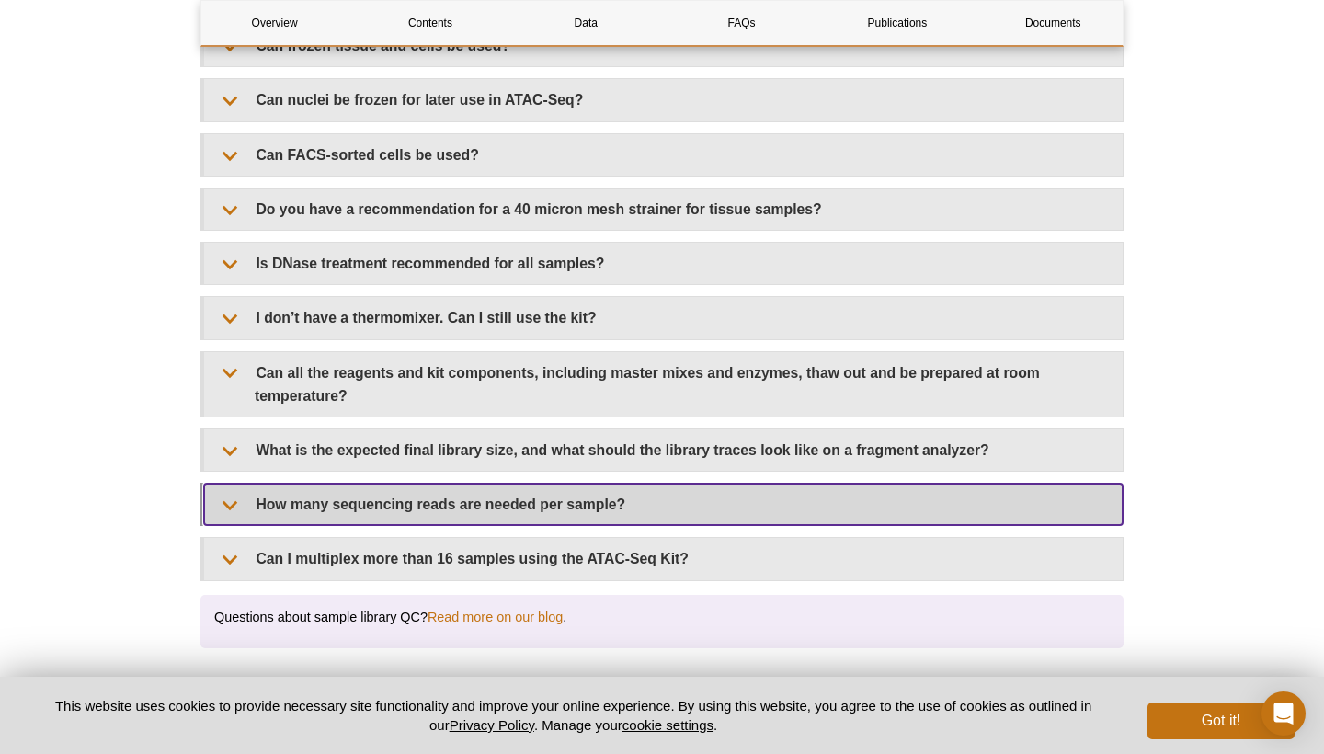
click at [577, 497] on summary "How many sequencing reads are needed per sample?" at bounding box center [663, 504] width 919 height 41
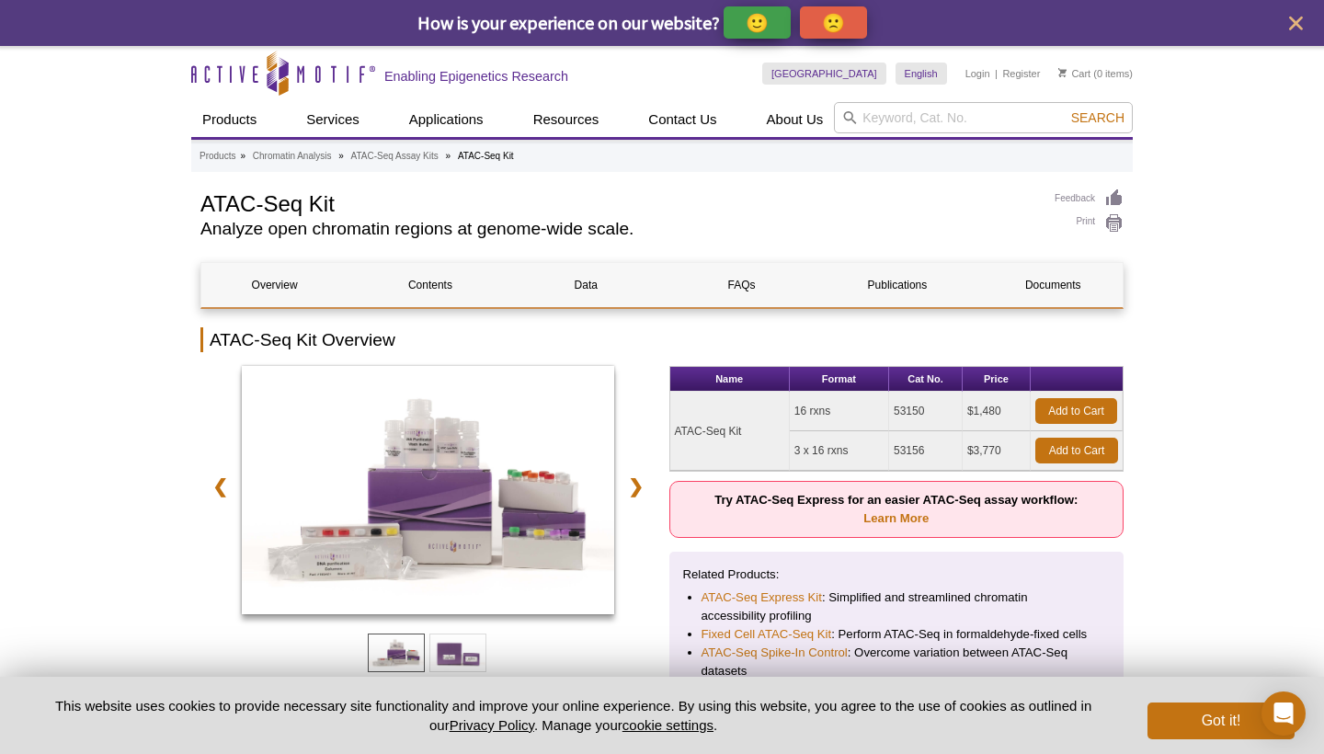
scroll to position [0, 0]
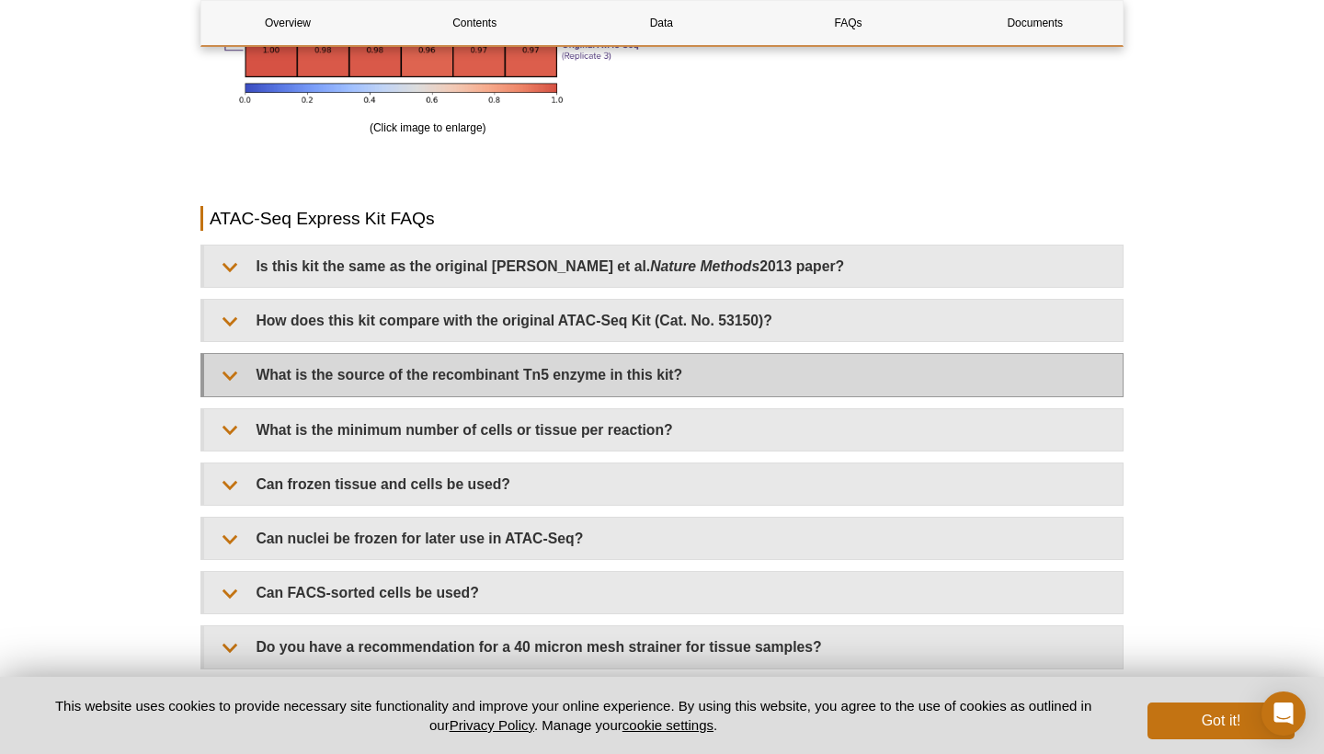
scroll to position [3726, 0]
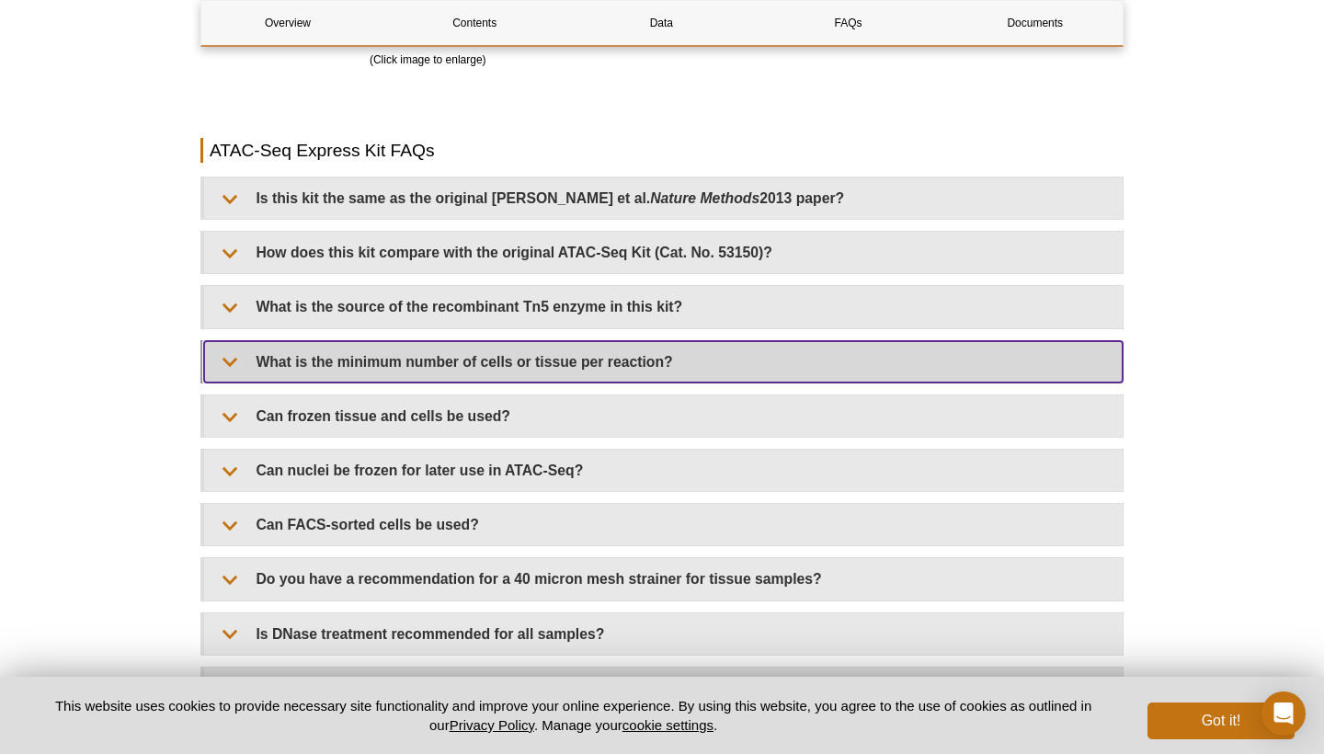
click at [667, 357] on summary "What is the minimum number of cells or tissue per reaction?" at bounding box center [663, 361] width 919 height 41
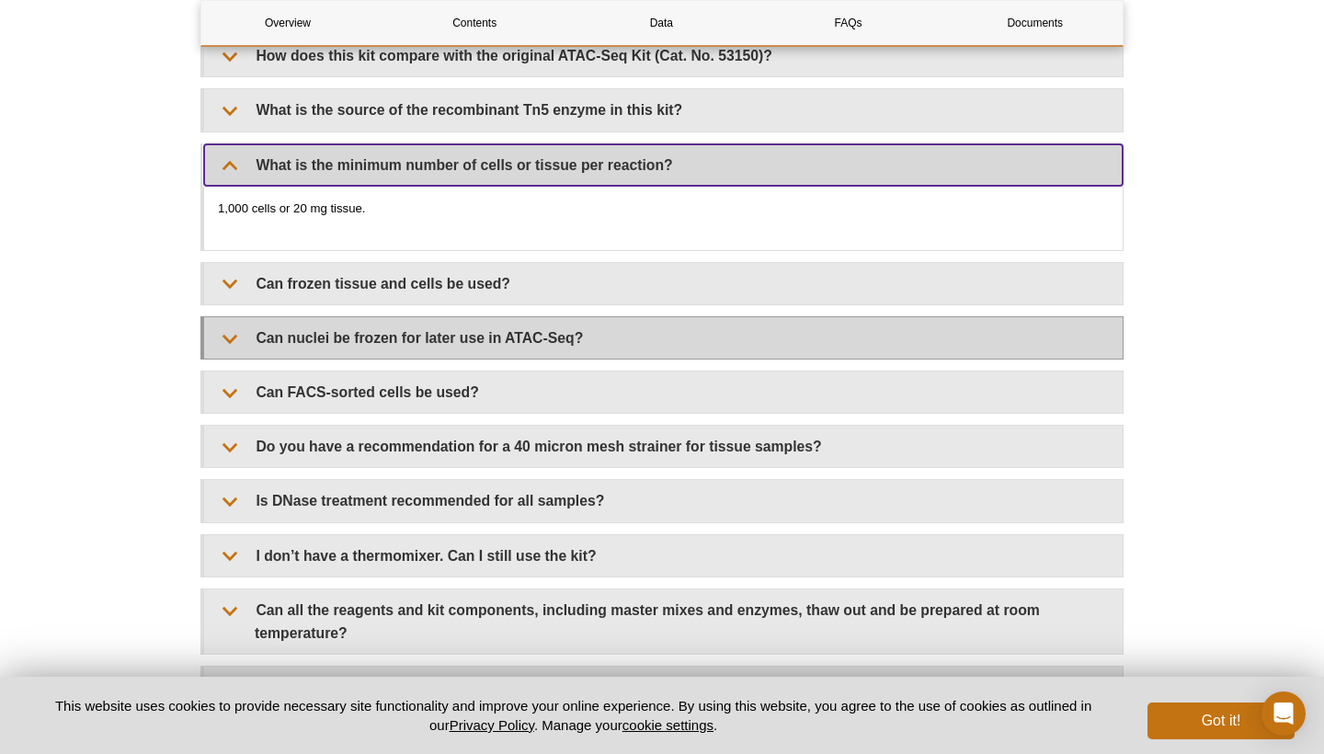
scroll to position [3923, 0]
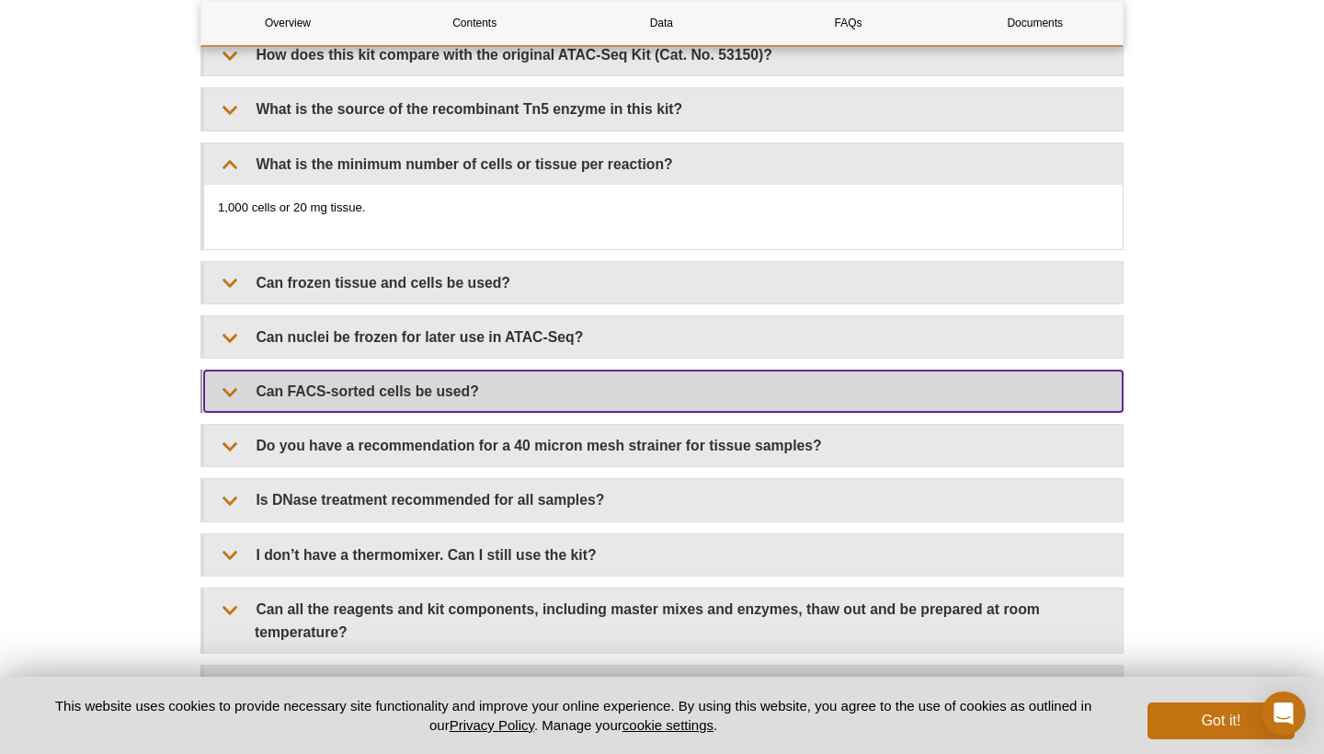
click at [598, 392] on summary "Can FACS-sorted cells be used?" at bounding box center [663, 391] width 919 height 41
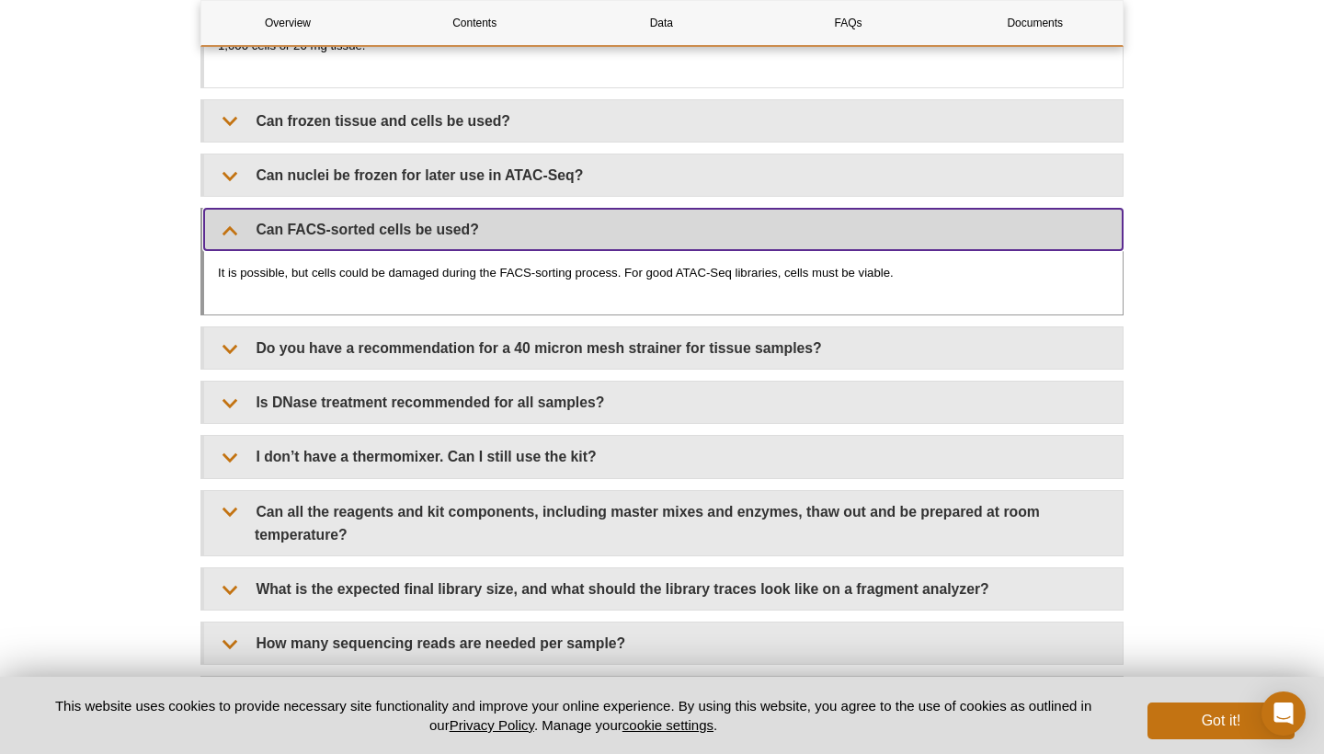
scroll to position [4092, 0]
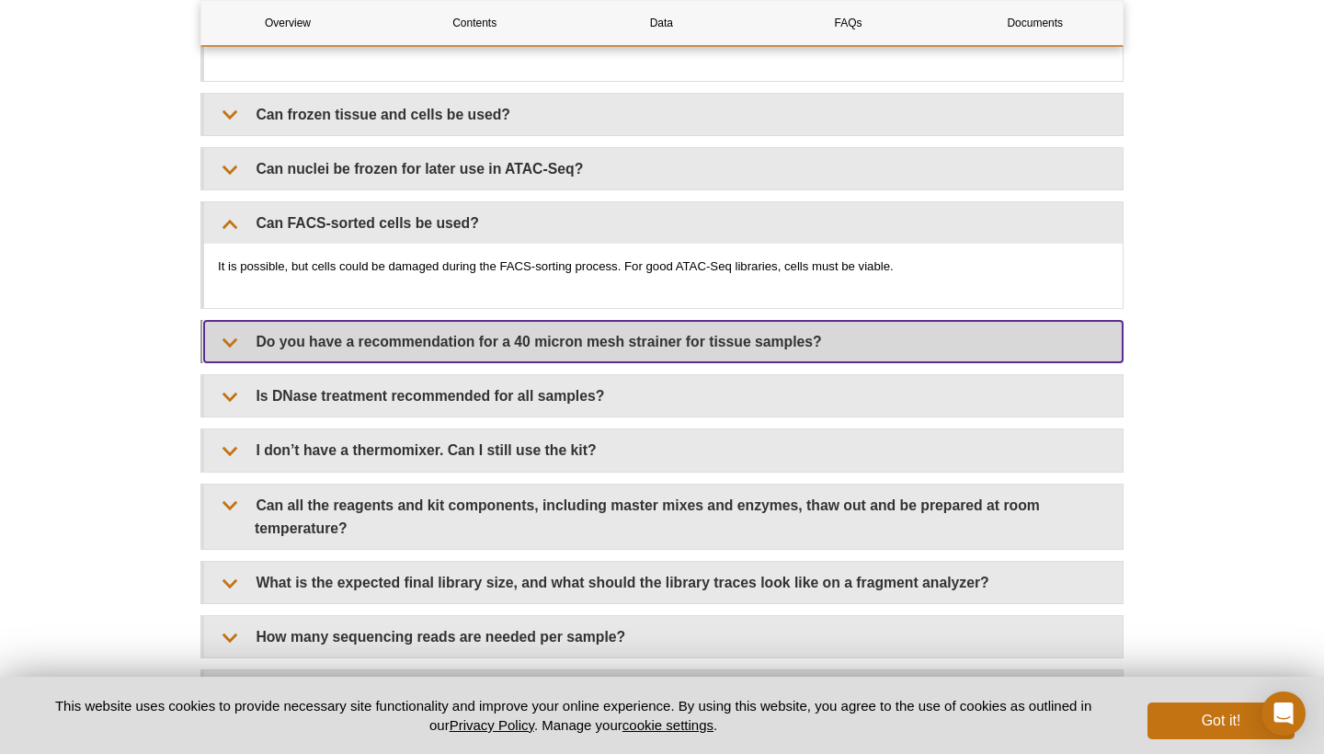
click at [649, 339] on summary "Do you have a recommendation for a 40 micron mesh strainer for tissue samples?" at bounding box center [663, 341] width 919 height 41
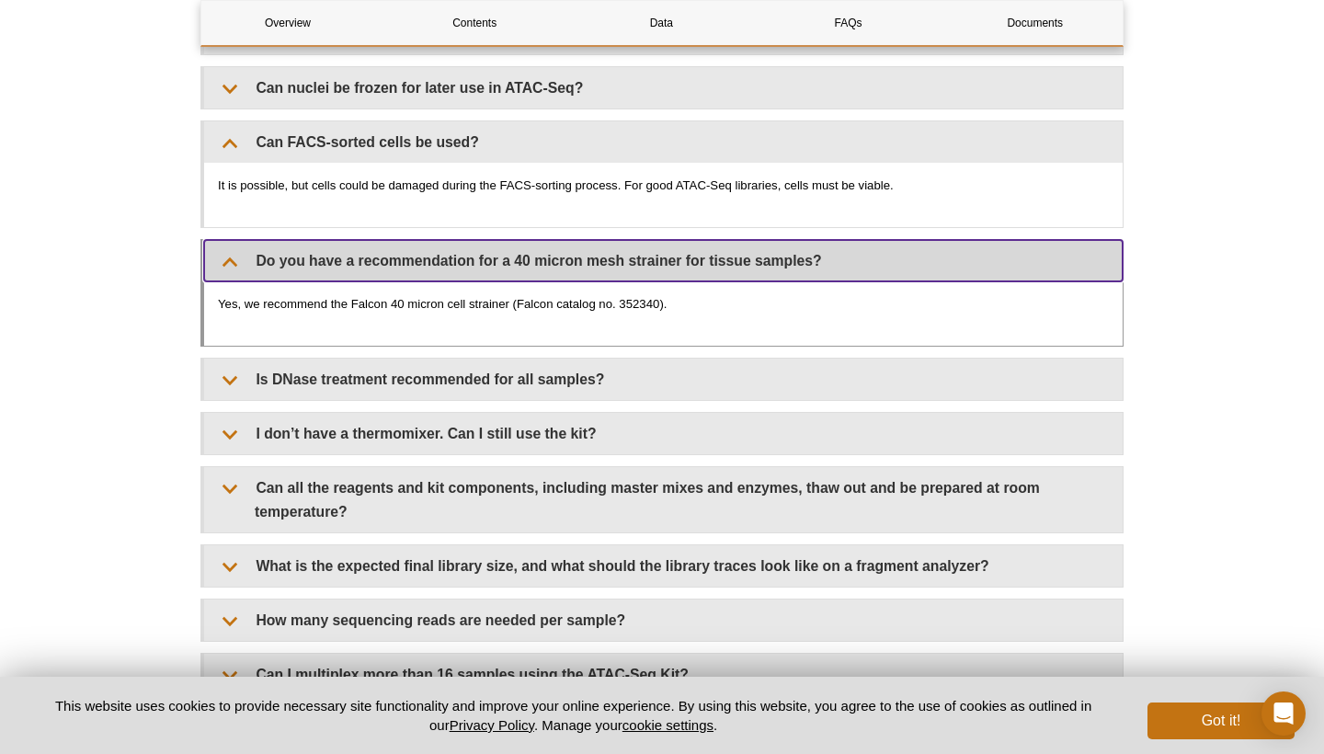
scroll to position [4173, 0]
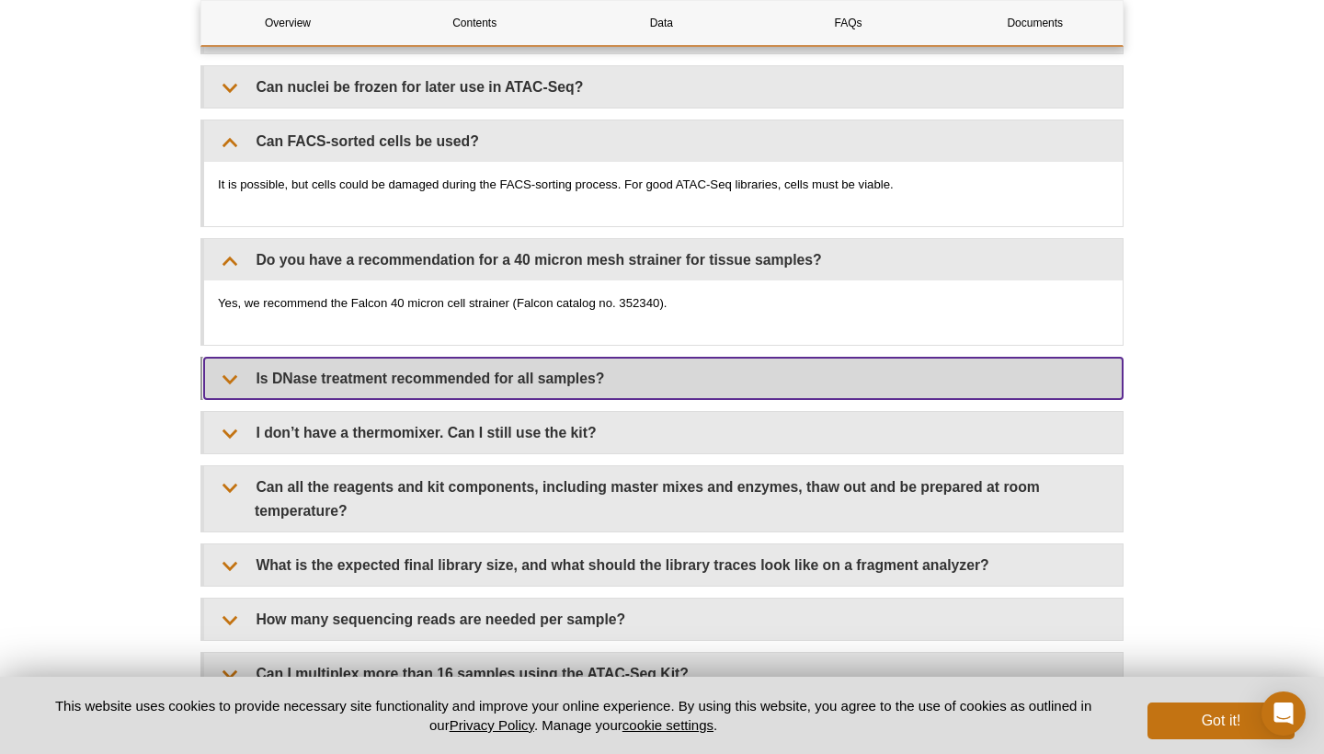
click at [694, 374] on summary "Is DNase treatment recommended for all samples?" at bounding box center [663, 378] width 919 height 41
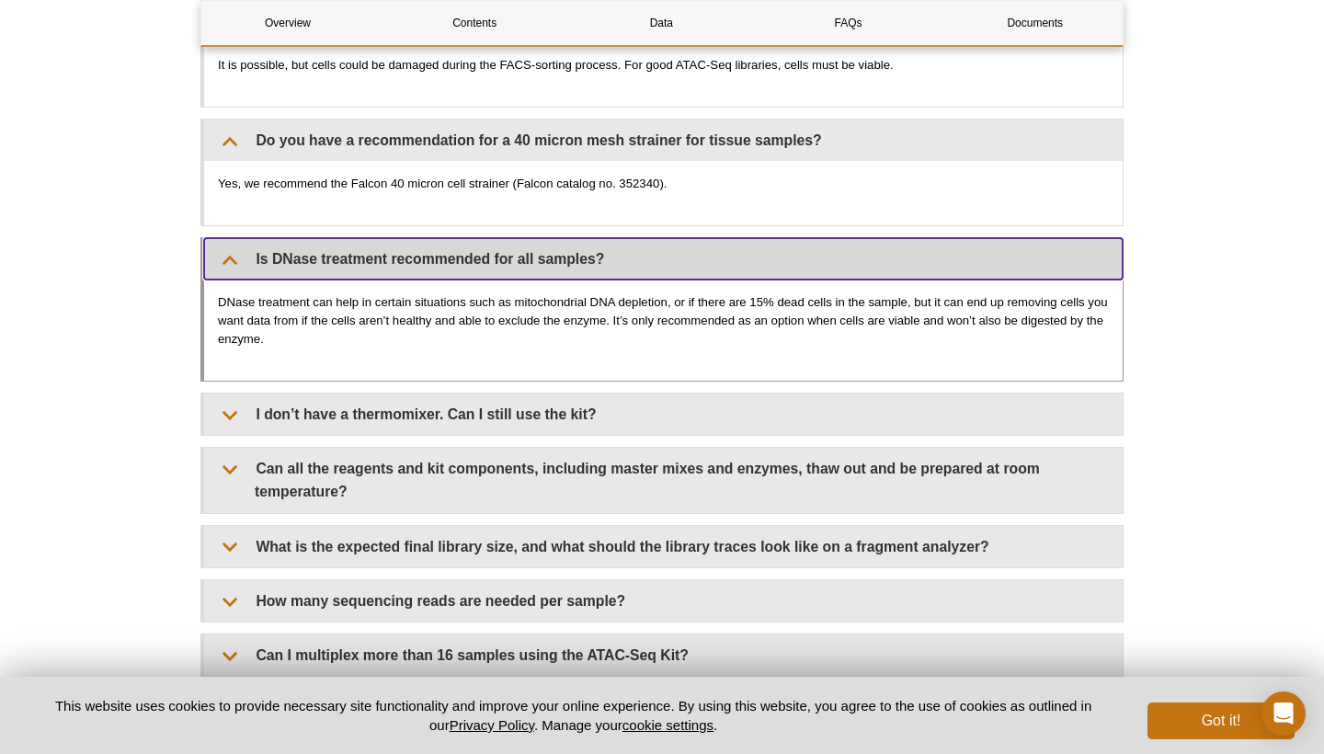
scroll to position [4323, 0]
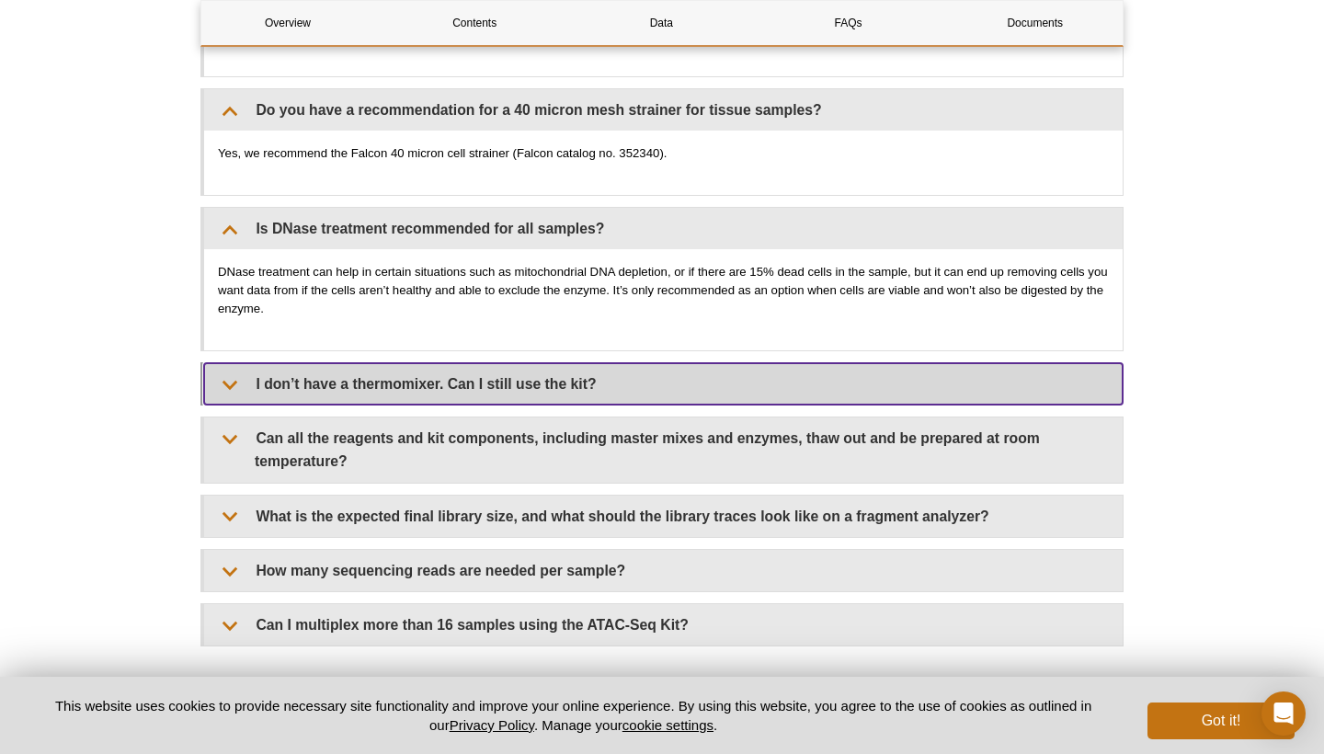
click at [577, 376] on summary "I don’t have a thermomixer. Can I still use the kit?" at bounding box center [663, 383] width 919 height 41
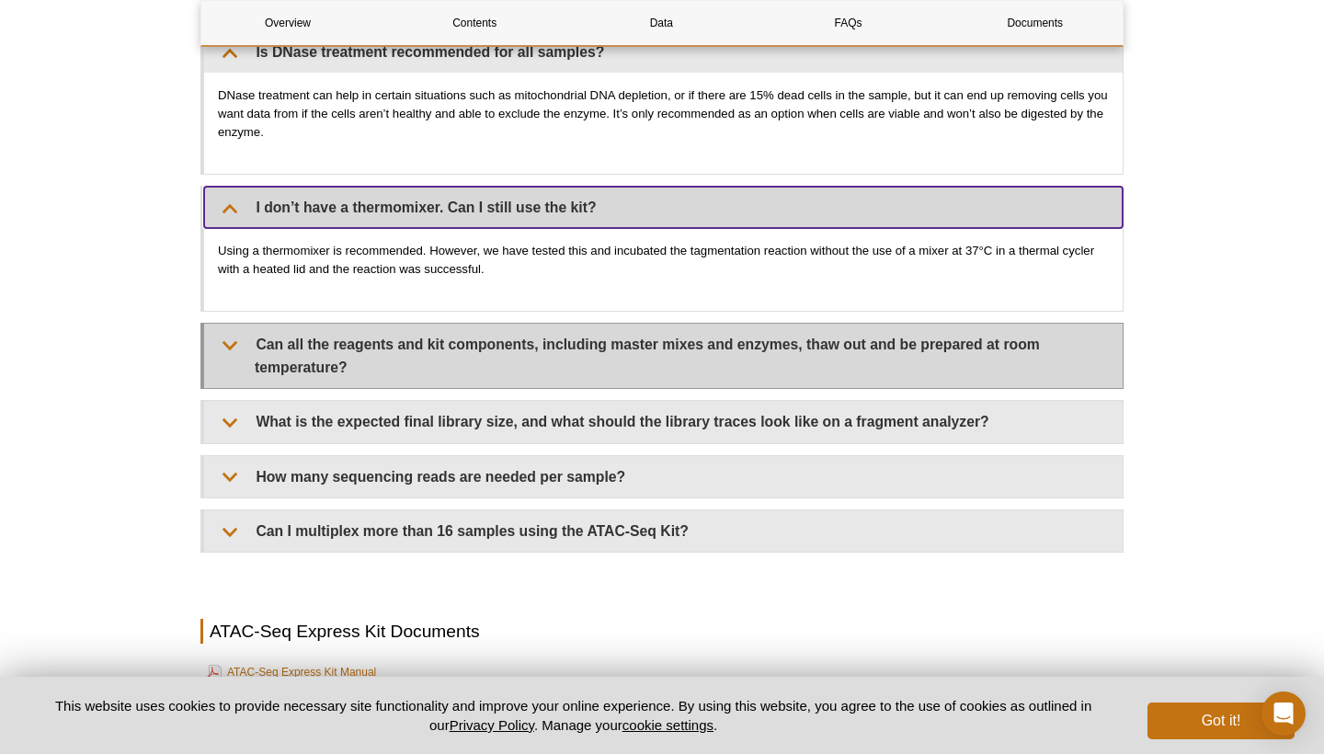
scroll to position [4503, 0]
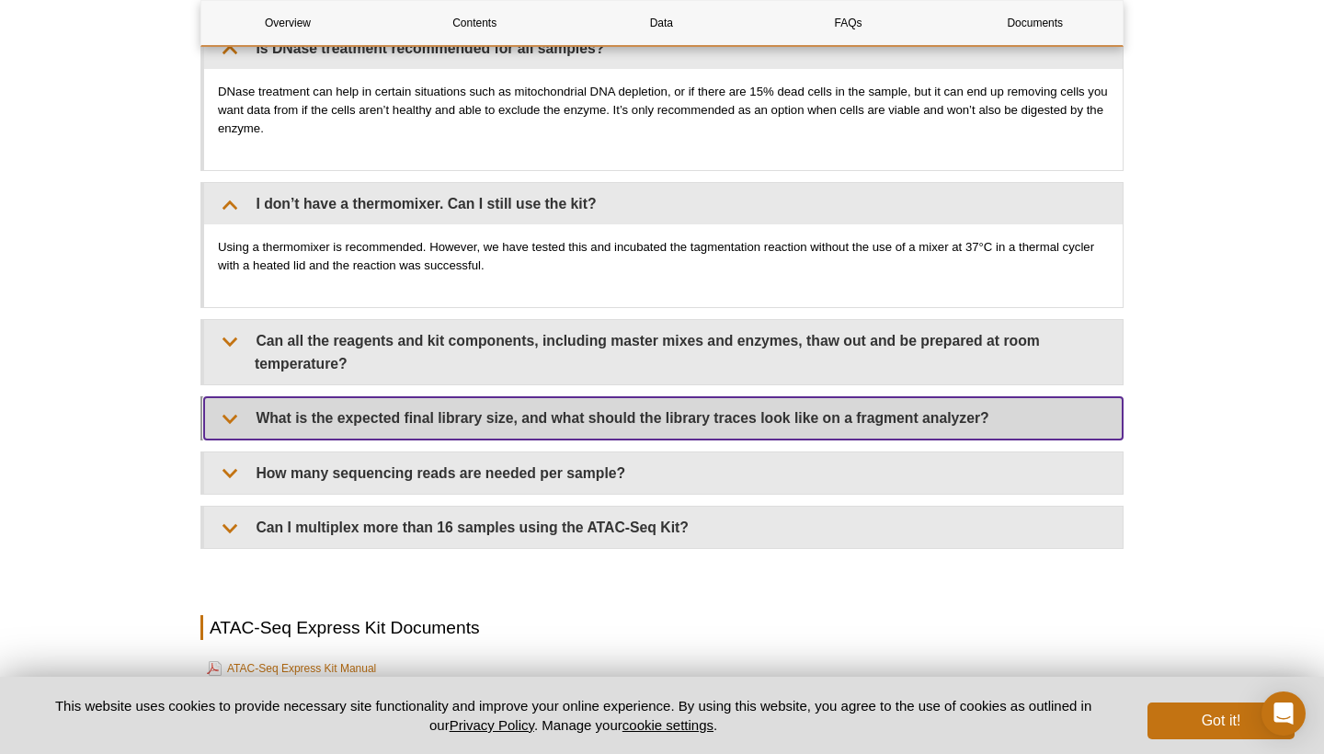
click at [601, 410] on summary "What is the expected final library size, and what should the library traces loo…" at bounding box center [663, 417] width 919 height 41
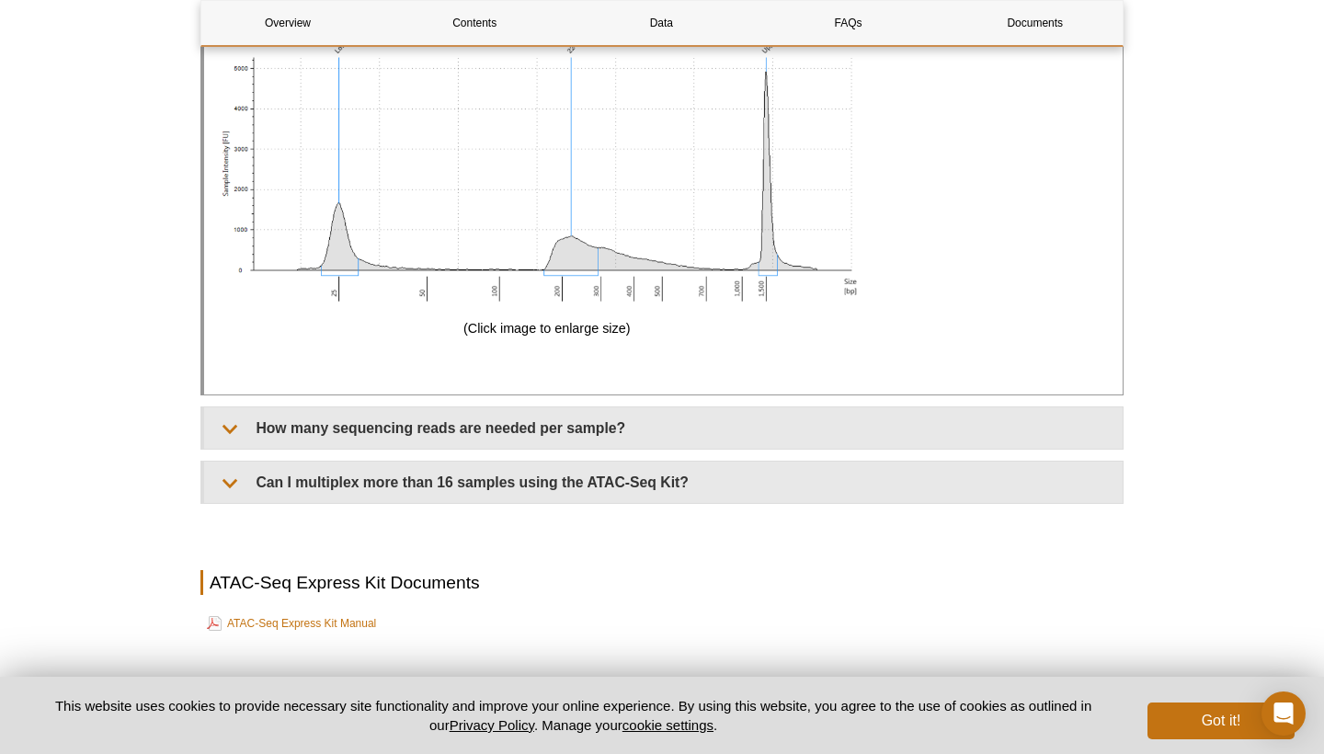
scroll to position [5839, 0]
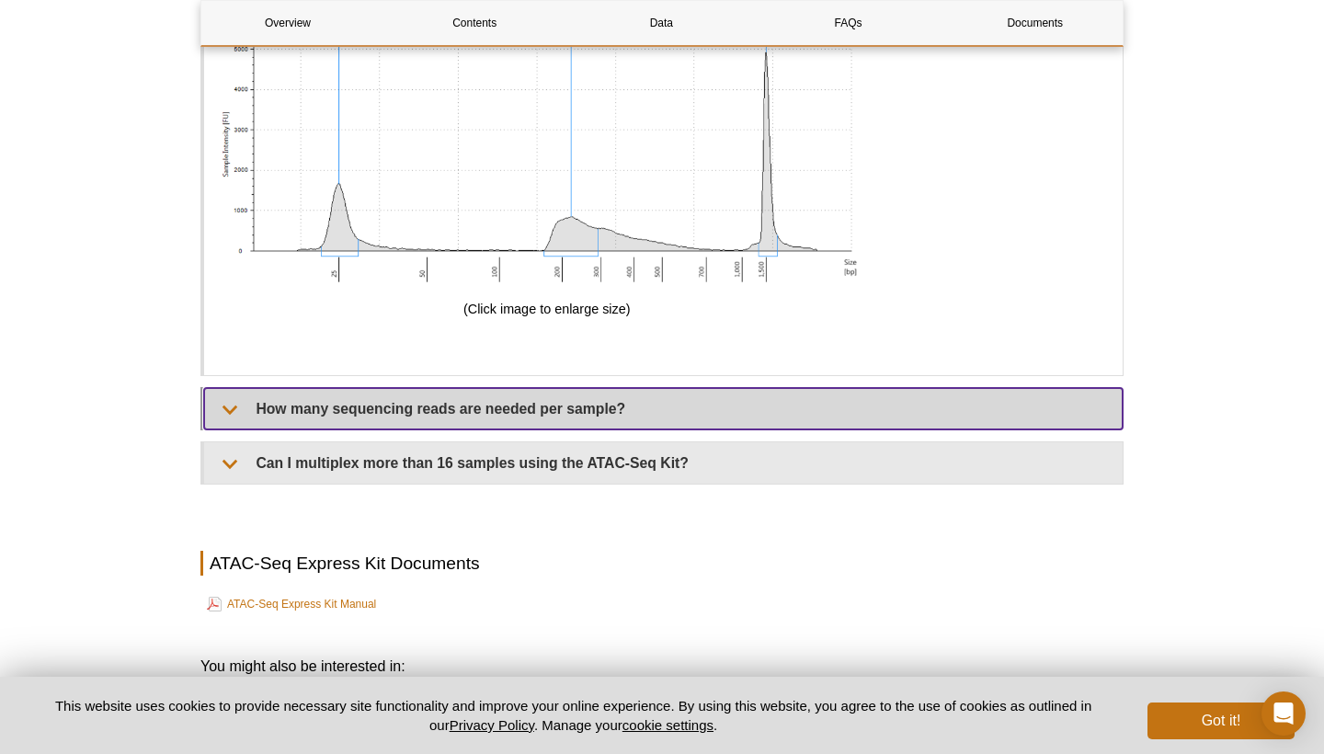
click at [582, 405] on summary "How many sequencing reads are needed per sample?" at bounding box center [663, 408] width 919 height 41
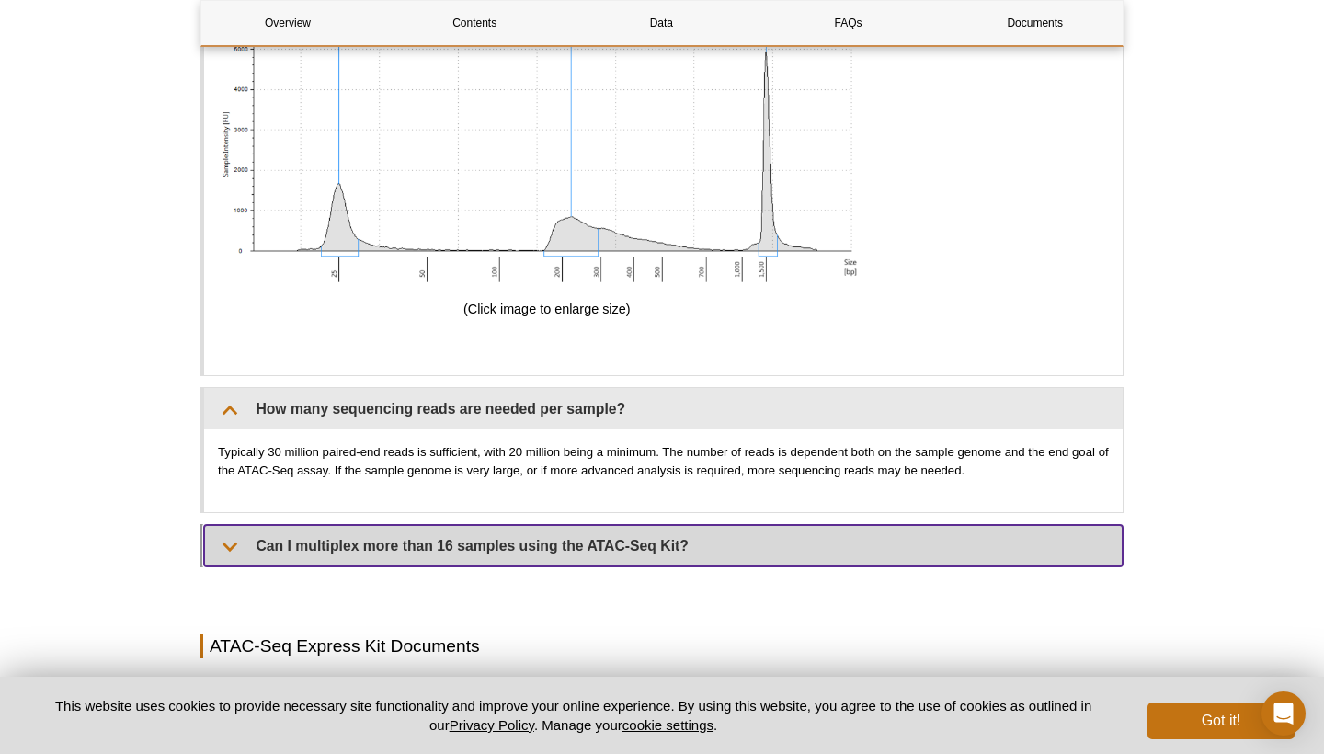
click at [645, 531] on summary "Can I multiplex more than 16 samples using the ATAC-Seq Kit?" at bounding box center [663, 545] width 919 height 41
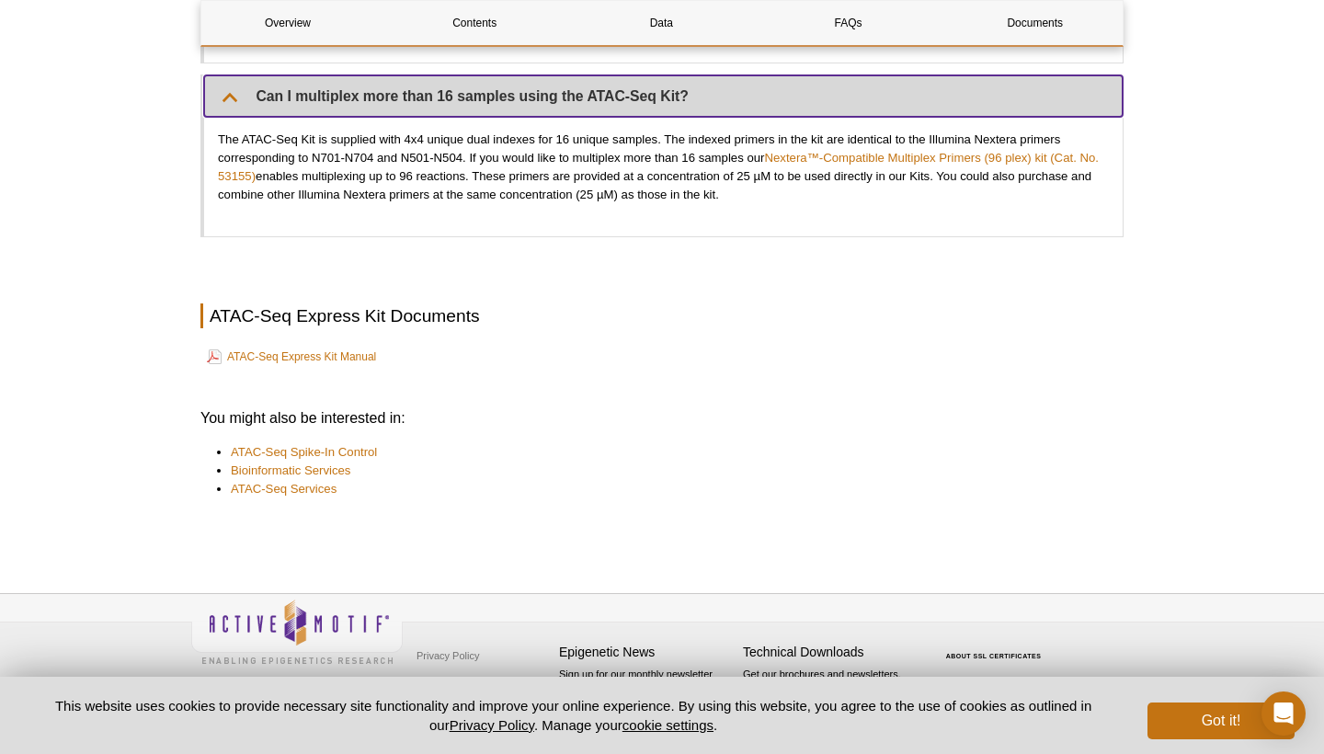
scroll to position [6149, 0]
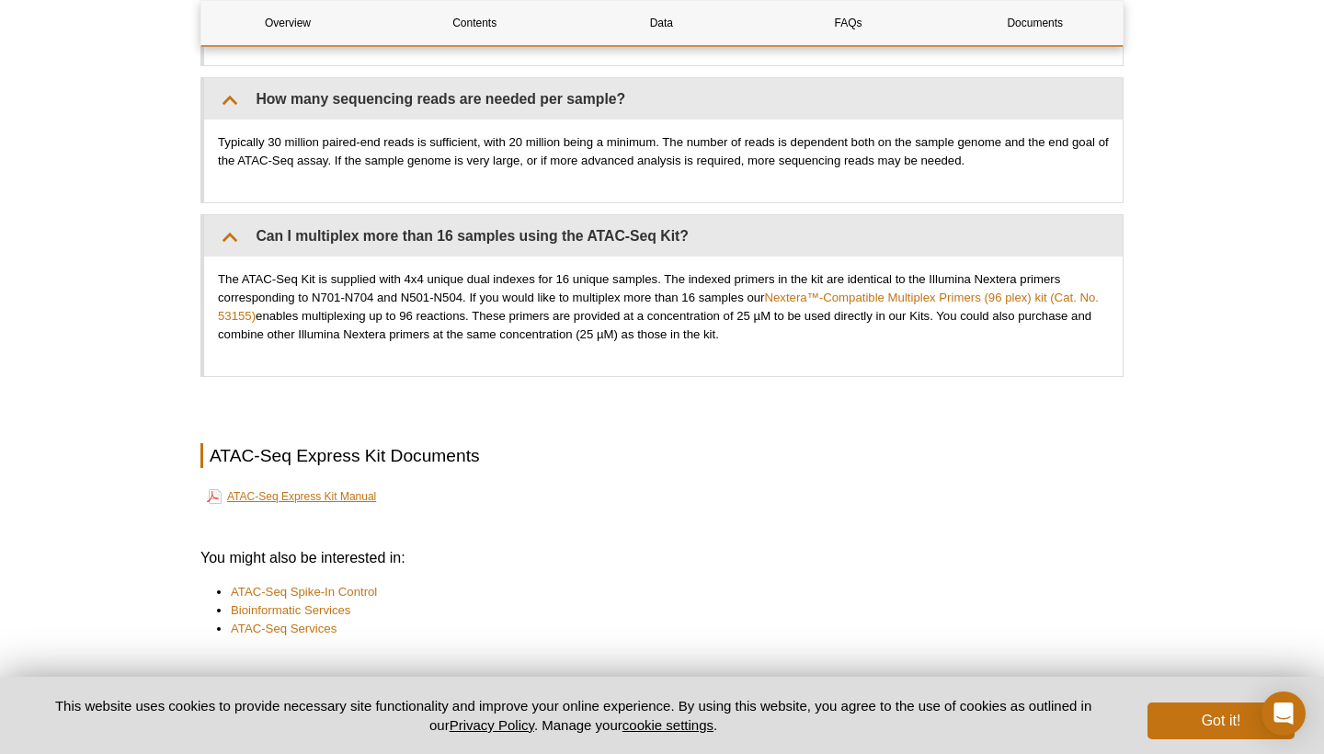
click at [290, 485] on link "ATAC-Seq Express Kit Manual" at bounding box center [291, 496] width 169 height 22
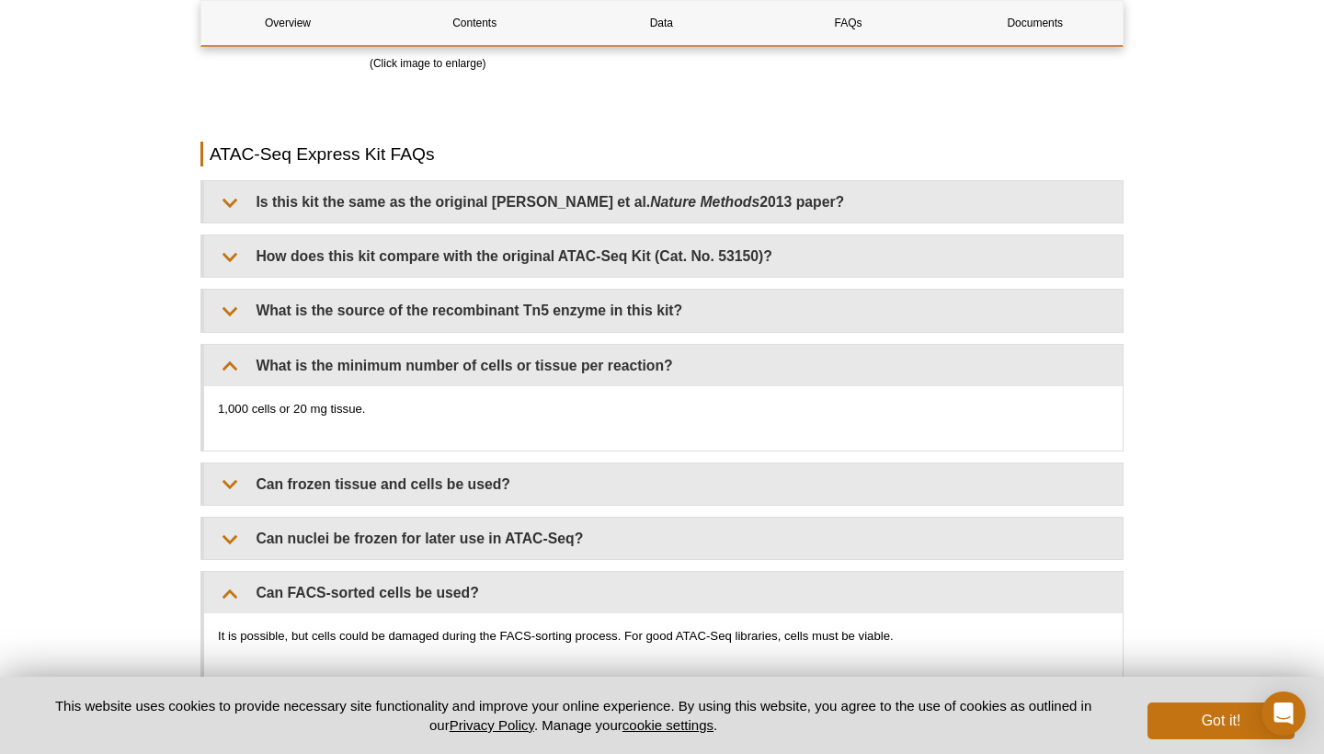
scroll to position [3727, 0]
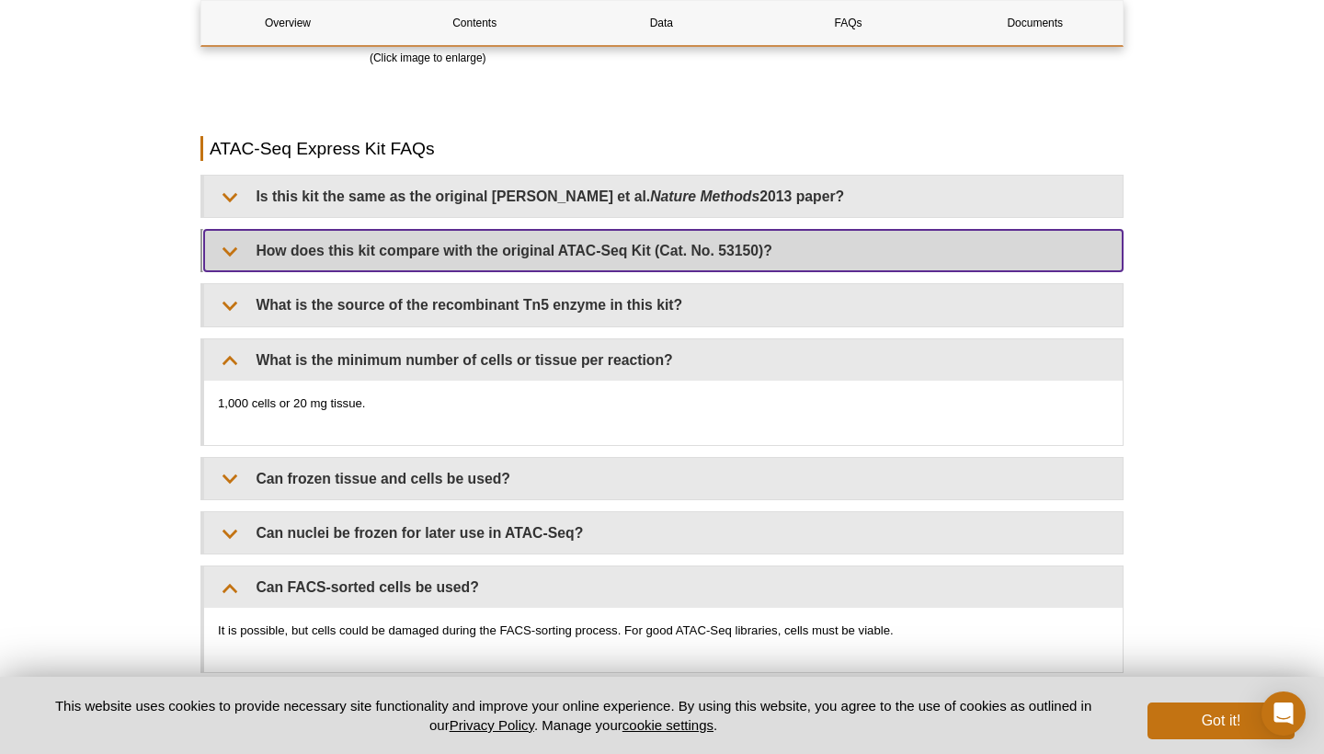
click at [462, 258] on summary "How does this kit compare with the original ATAC-Seq Kit (Cat. No. 53150)?" at bounding box center [663, 250] width 919 height 41
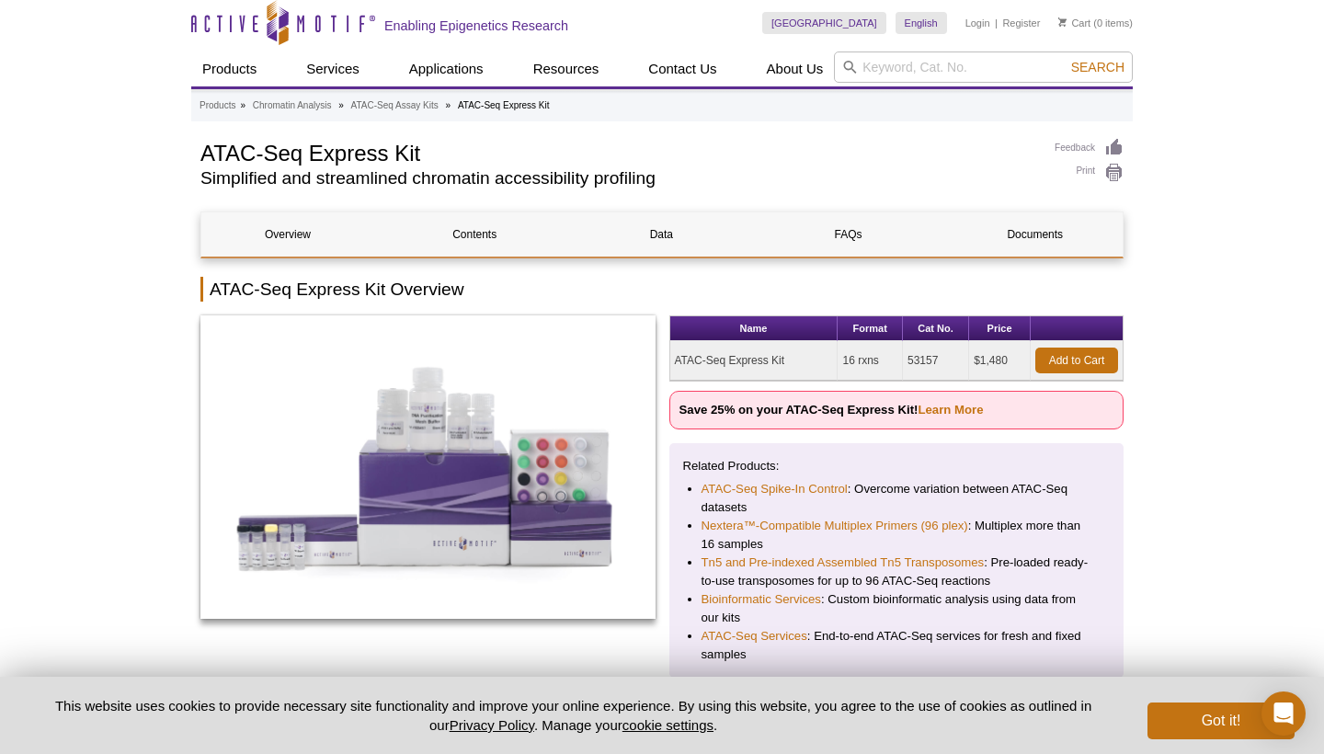
scroll to position [5, 0]
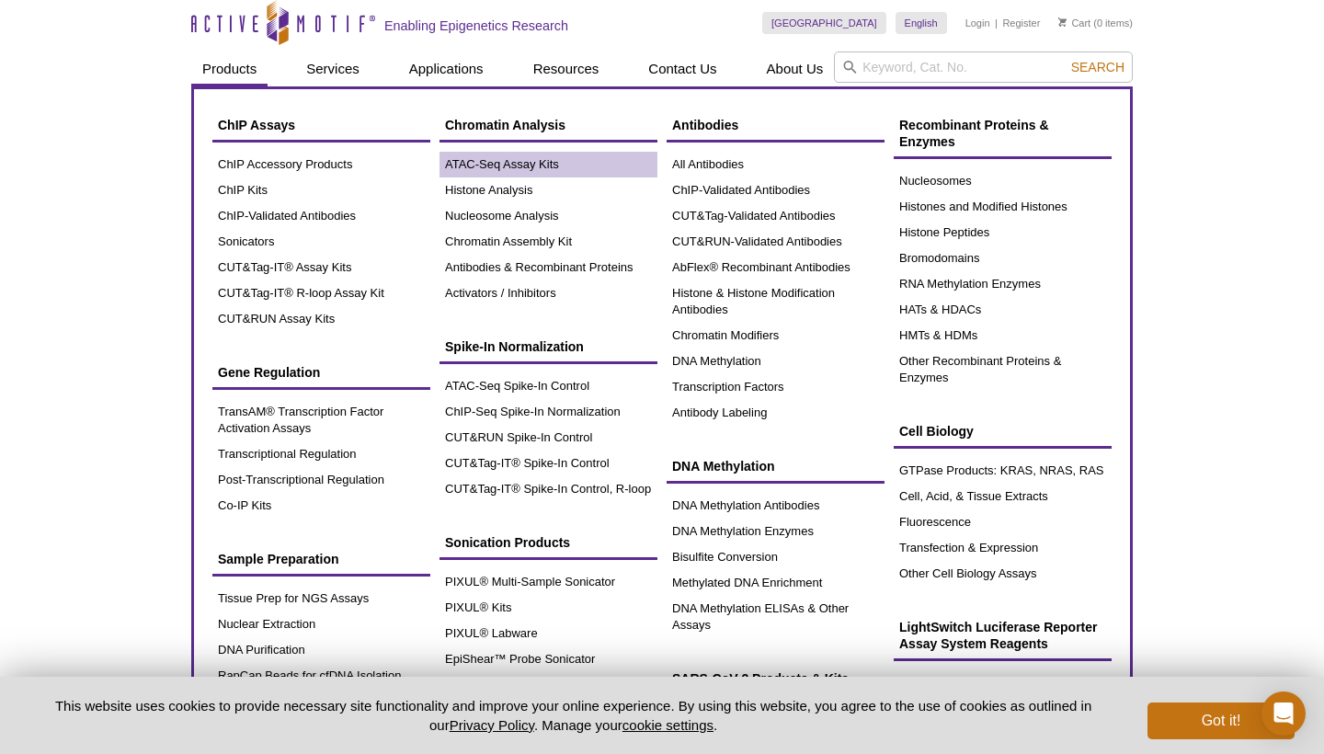
click at [533, 162] on link "ATAC-Seq Assay Kits" at bounding box center [548, 165] width 218 height 26
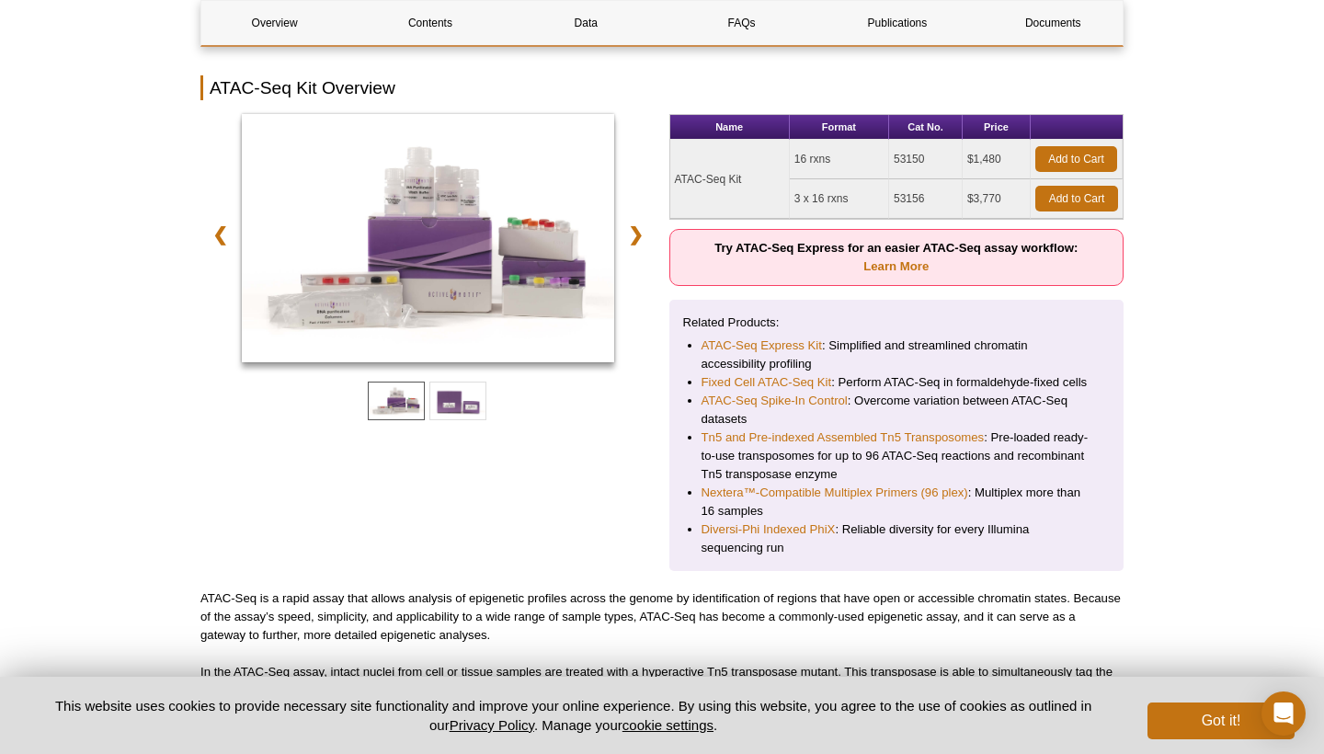
scroll to position [252, 0]
click at [908, 258] on link "Learn More" at bounding box center [895, 265] width 65 height 14
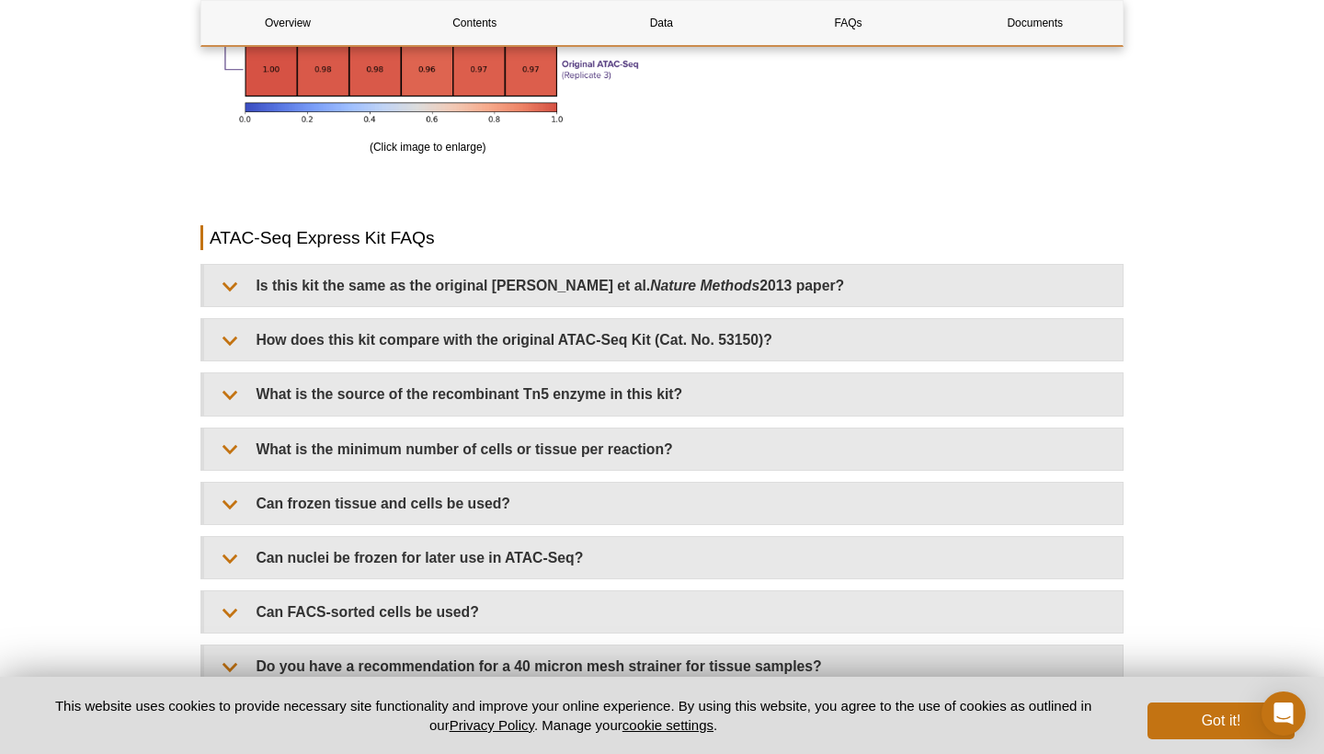
scroll to position [3651, 0]
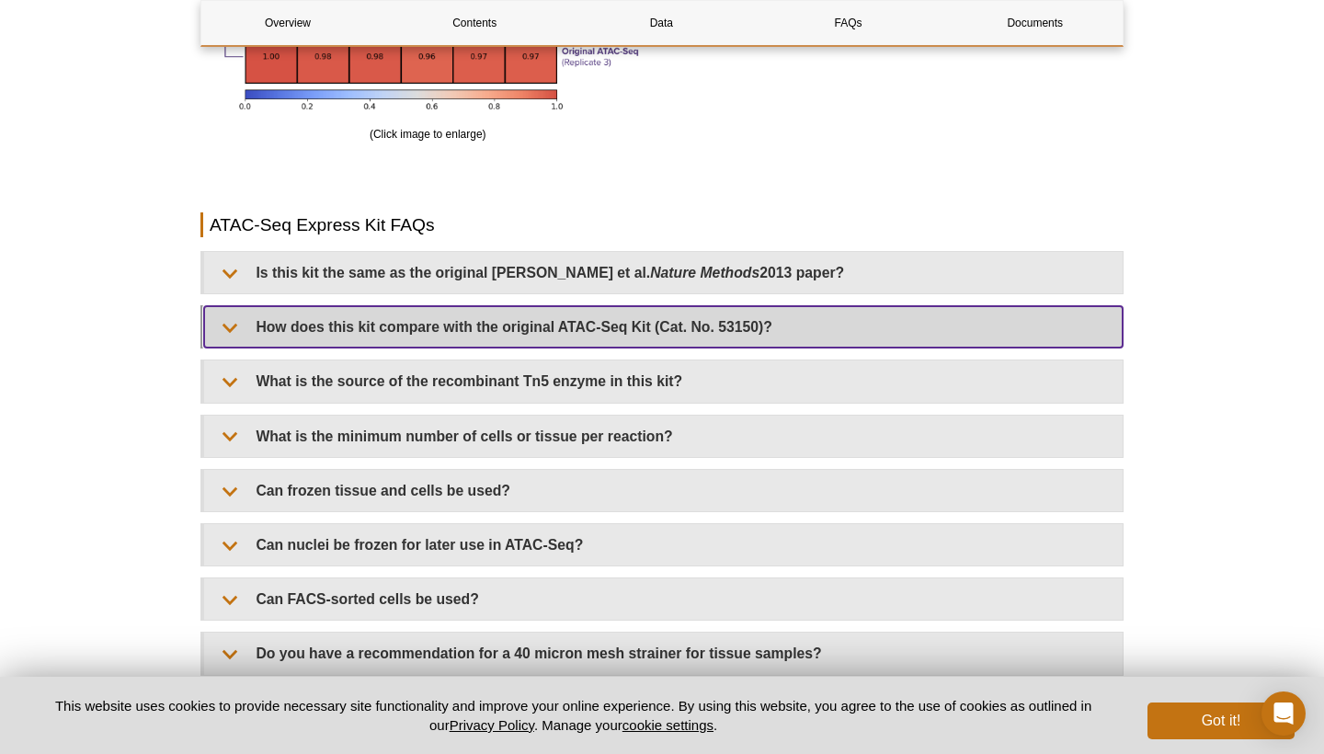
click at [417, 326] on summary "How does this kit compare with the original ATAC-Seq Kit (Cat. No. 53150)?" at bounding box center [663, 326] width 919 height 41
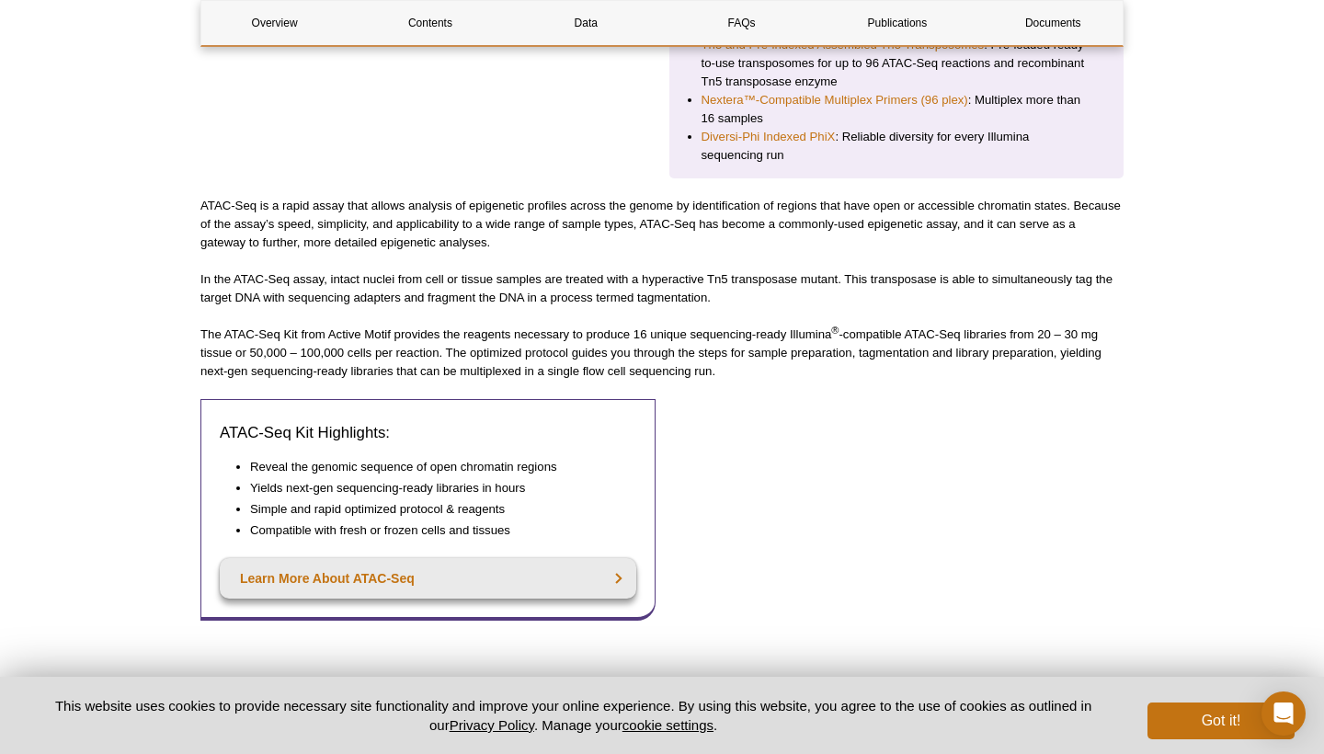
scroll to position [644, 0]
